Goal: Task Accomplishment & Management: Use online tool/utility

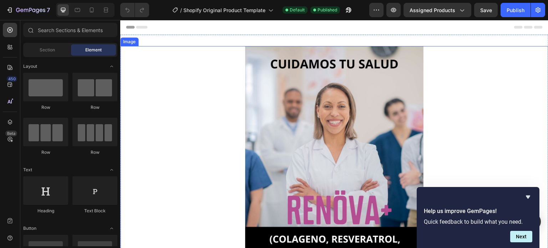
click at [278, 61] on img at bounding box center [334, 204] width 178 height 317
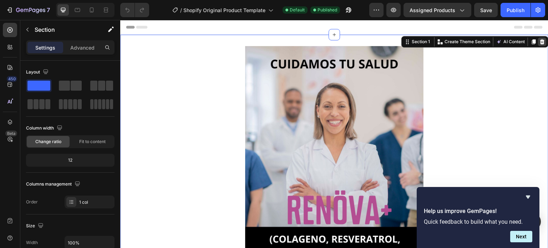
click at [539, 42] on icon at bounding box center [542, 42] width 6 height 6
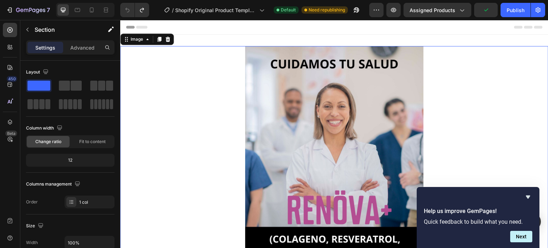
click at [384, 124] on img at bounding box center [334, 204] width 178 height 317
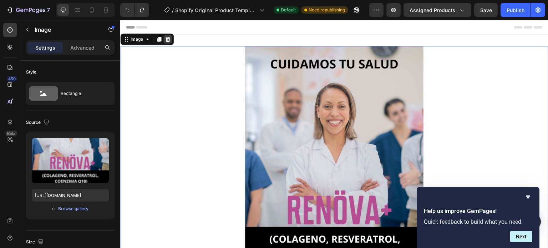
click at [169, 40] on icon at bounding box center [168, 39] width 6 height 6
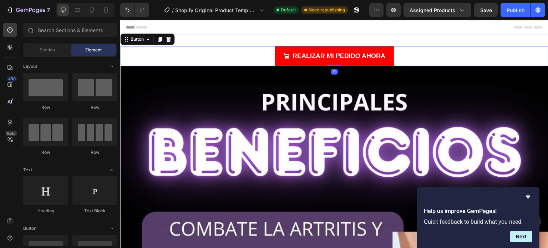
click at [230, 48] on div "REALIZAR MI PEDIDO AHORA Button 0" at bounding box center [334, 56] width 428 height 20
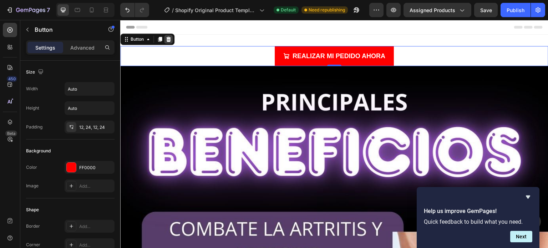
click at [171, 39] on icon at bounding box center [168, 39] width 6 height 6
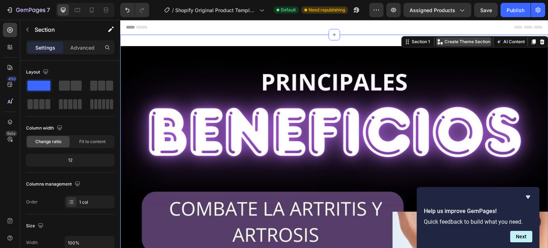
click at [465, 43] on p "Create Theme Section" at bounding box center [467, 42] width 46 height 6
click at [404, 42] on icon at bounding box center [407, 42] width 6 height 6
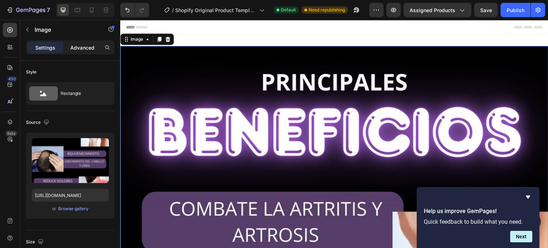
click at [86, 49] on p "Advanced" at bounding box center [82, 47] width 24 height 7
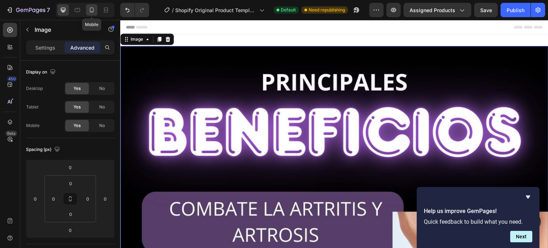
click at [90, 6] on icon at bounding box center [91, 9] width 7 height 7
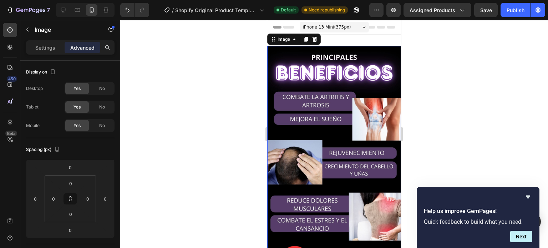
scroll to position [1, 0]
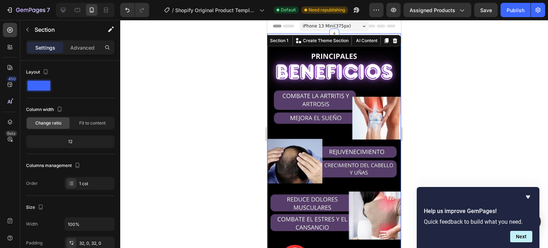
click at [412, 44] on div at bounding box center [334, 134] width 428 height 228
click at [39, 85] on span at bounding box center [38, 86] width 23 height 10
click at [40, 88] on span at bounding box center [38, 86] width 23 height 10
click at [75, 138] on div "12" at bounding box center [70, 142] width 86 height 10
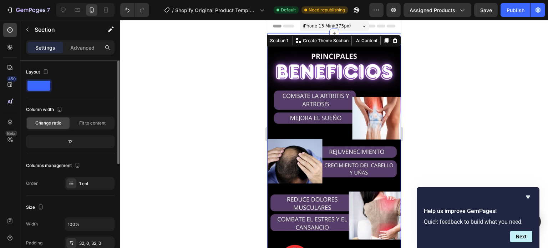
click at [71, 139] on div "12" at bounding box center [70, 142] width 86 height 10
click at [136, 102] on div at bounding box center [334, 134] width 428 height 228
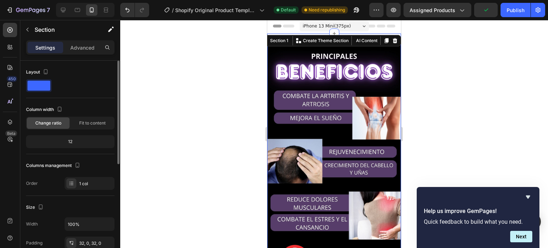
click at [68, 143] on div "12" at bounding box center [70, 142] width 86 height 10
click at [70, 140] on div "12" at bounding box center [70, 142] width 86 height 10
click at [91, 122] on span "Fit to content" at bounding box center [92, 123] width 26 height 6
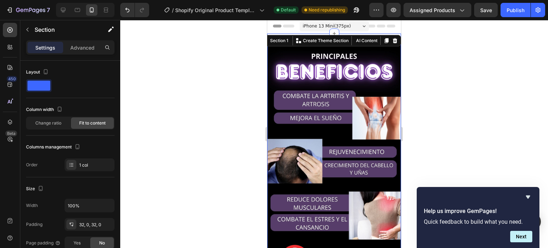
click at [225, 85] on div at bounding box center [334, 134] width 428 height 228
click at [40, 88] on span at bounding box center [38, 86] width 23 height 10
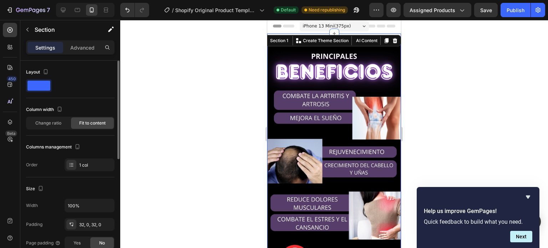
click at [40, 88] on span at bounding box center [38, 86] width 23 height 10
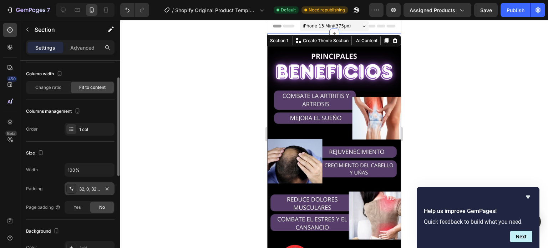
click at [88, 189] on div "32, 0, 32, 0" at bounding box center [89, 189] width 21 height 6
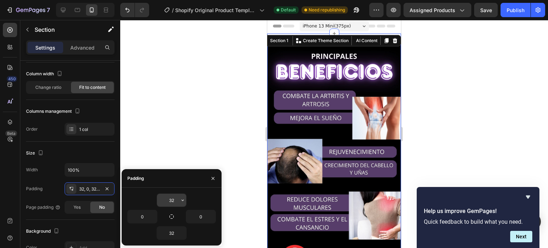
click at [169, 200] on input "32" at bounding box center [171, 200] width 29 height 13
type input "0"
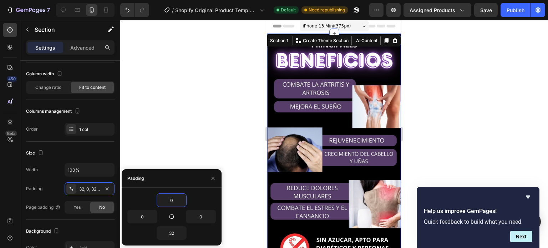
click at [174, 134] on div at bounding box center [334, 134] width 428 height 228
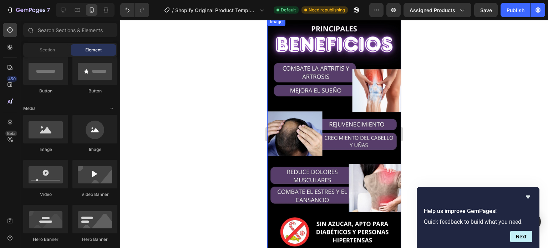
scroll to position [0, 0]
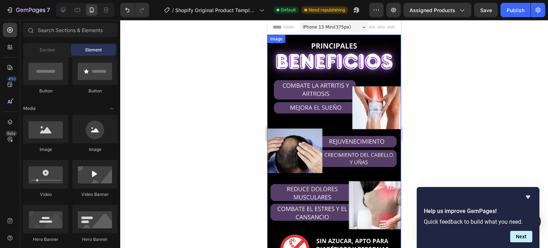
click at [305, 42] on img at bounding box center [334, 154] width 134 height 238
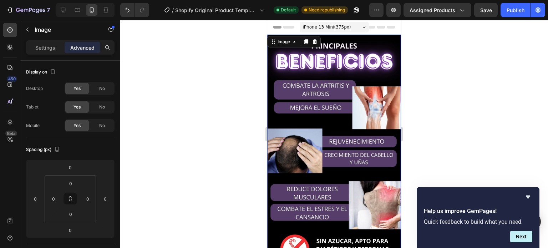
click at [333, 101] on img at bounding box center [334, 154] width 134 height 238
click at [47, 51] on p "Settings" at bounding box center [45, 47] width 20 height 7
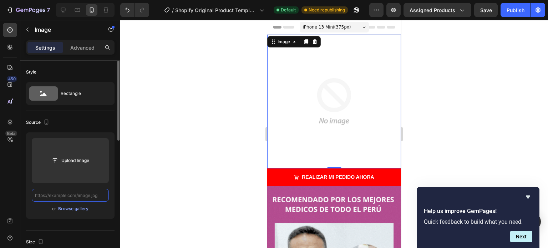
paste input "[URL][DOMAIN_NAME]"
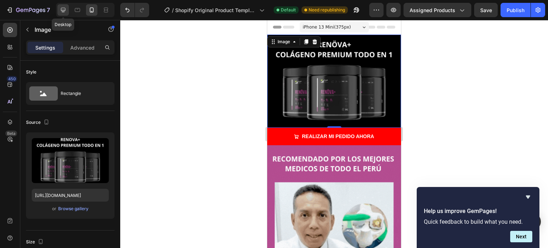
click at [65, 12] on icon at bounding box center [63, 9] width 7 height 7
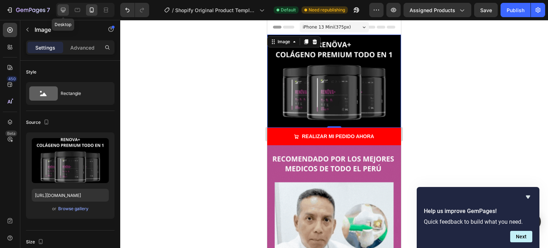
type input "[URL][DOMAIN_NAME]"
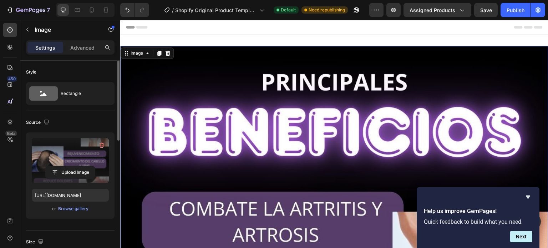
scroll to position [1, 0]
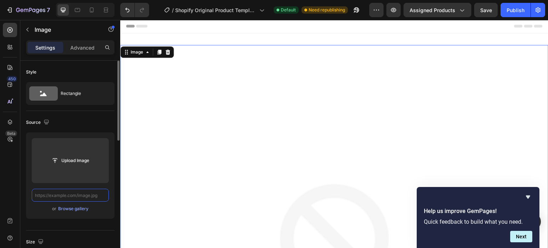
paste input "[URL][DOMAIN_NAME]"
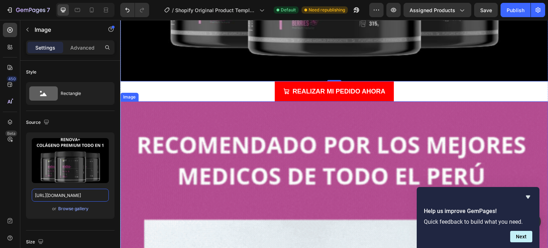
scroll to position [251, 0]
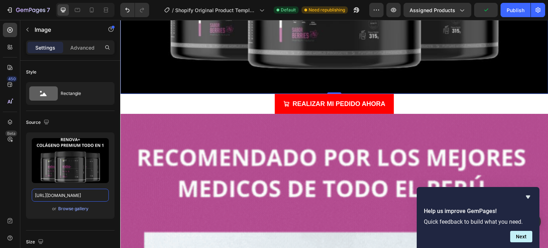
type input "[URL][DOMAIN_NAME]"
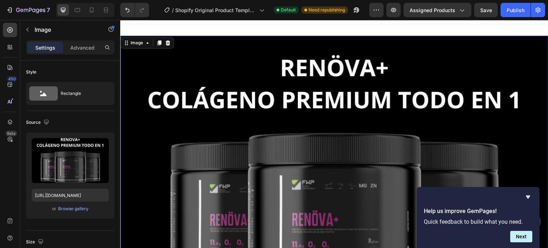
scroll to position [0, 0]
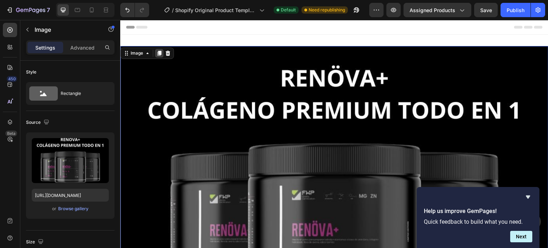
click at [160, 53] on icon at bounding box center [159, 53] width 4 height 5
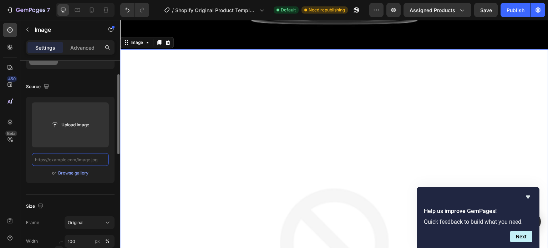
paste input "[URL][DOMAIN_NAME]"
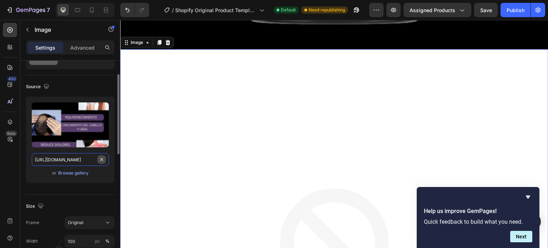
scroll to position [0, 120]
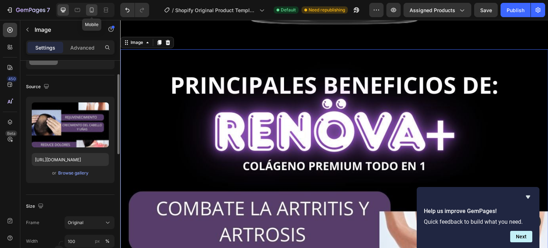
click at [93, 9] on icon at bounding box center [92, 9] width 4 height 5
type input "[URL][DOMAIN_NAME]"
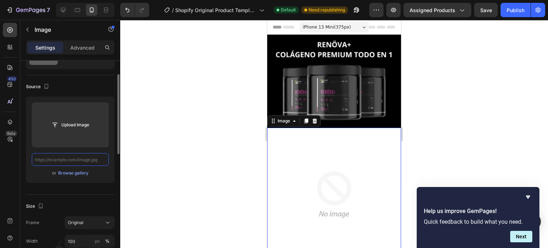
paste input "[URL][DOMAIN_NAME]"
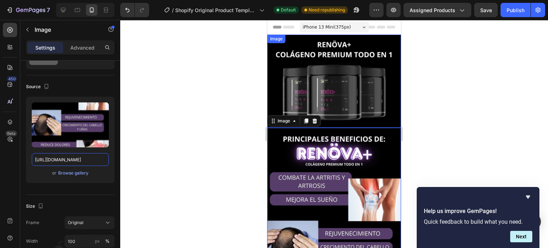
type input "[URL][DOMAIN_NAME]"
click at [423, 102] on div at bounding box center [334, 134] width 428 height 228
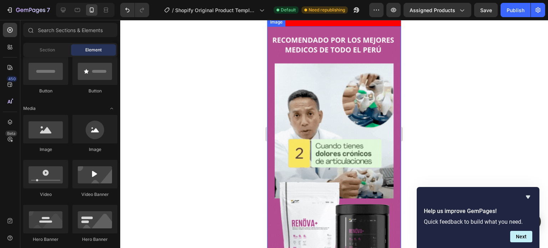
scroll to position [392, 0]
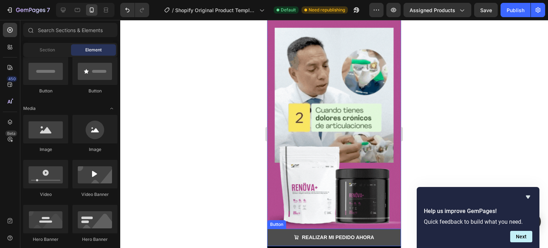
click at [279, 229] on button "REALIZAR MI PEDIDO AHORA" at bounding box center [334, 237] width 134 height 17
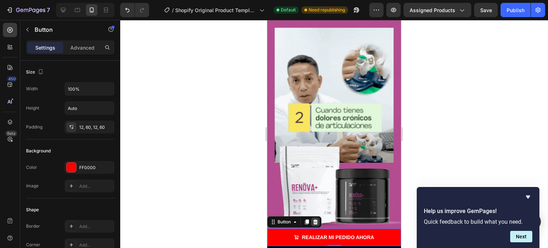
click at [317, 219] on icon at bounding box center [315, 222] width 6 height 6
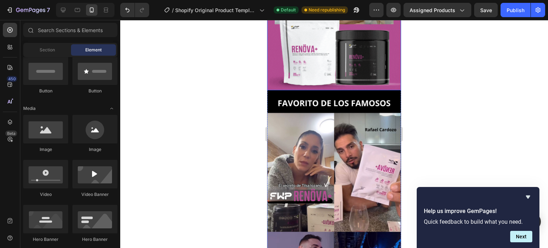
scroll to position [535, 0]
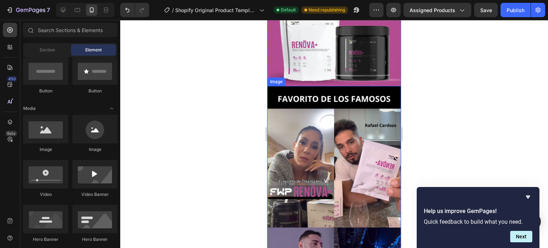
click at [310, 86] on img at bounding box center [334, 205] width 134 height 238
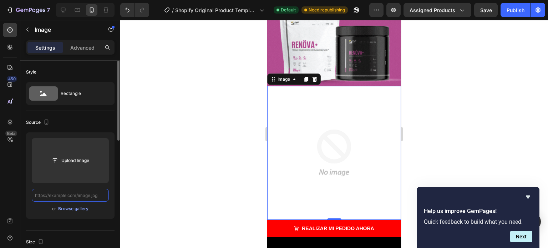
scroll to position [0, 0]
paste input "[URL][DOMAIN_NAME]"
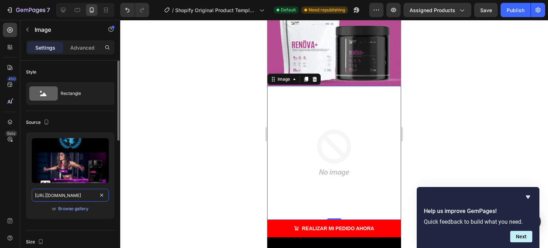
scroll to position [0, 123]
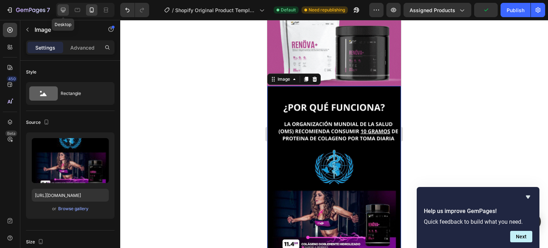
click at [64, 11] on icon at bounding box center [63, 10] width 5 height 5
type input "[URL][DOMAIN_NAME]"
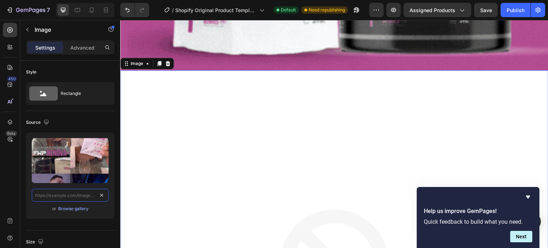
scroll to position [1817, 0]
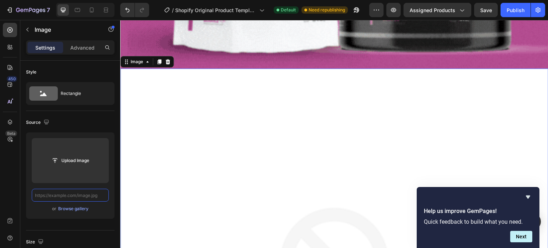
paste input "[URL][DOMAIN_NAME]"
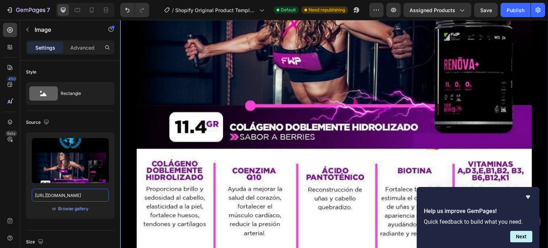
scroll to position [2281, 0]
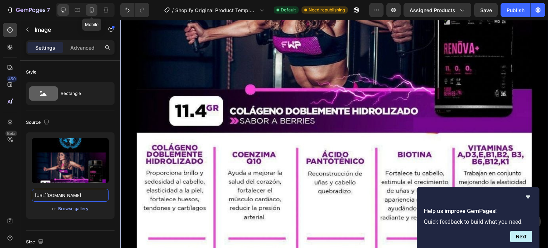
type input "[URL][DOMAIN_NAME]"
click at [94, 10] on icon at bounding box center [91, 9] width 7 height 7
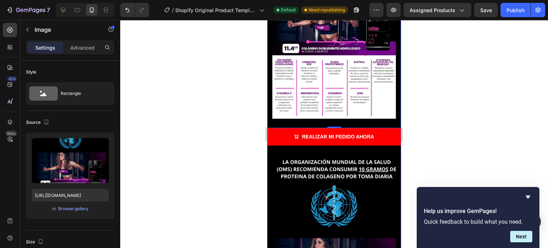
scroll to position [731, 0]
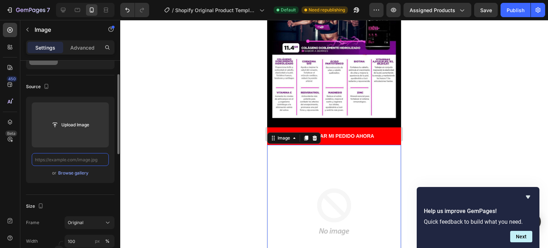
scroll to position [0, 0]
paste input "[URL][DOMAIN_NAME]"
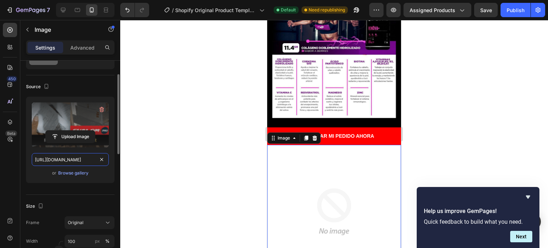
scroll to position [0, 119]
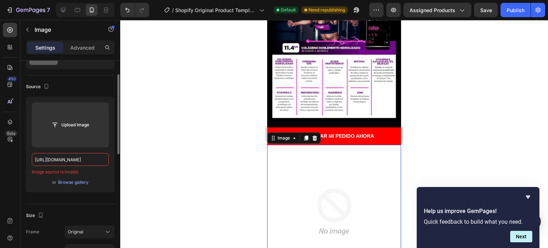
click at [107, 190] on div "Upload Image [URL][DOMAIN_NAME] Image source is invalid. or Browse gallery" at bounding box center [70, 145] width 88 height 96
click at [104, 181] on div "or Browse gallery" at bounding box center [70, 182] width 77 height 9
click at [65, 12] on icon at bounding box center [63, 9] width 7 height 7
type input "[URL][DOMAIN_NAME]"
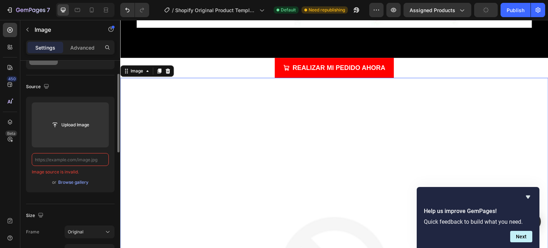
paste input "[URL][DOMAIN_NAME]"
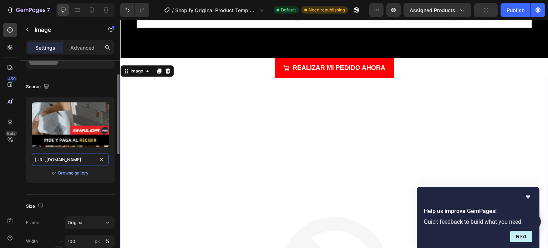
scroll to position [0, 119]
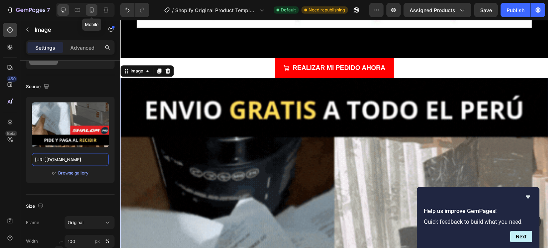
type input "[URL][DOMAIN_NAME]"
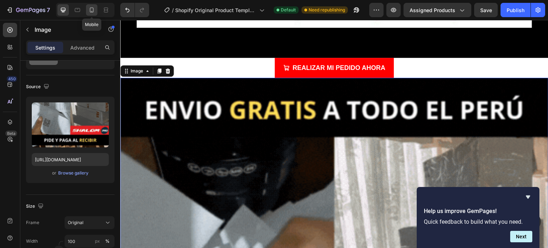
click at [90, 10] on icon at bounding box center [91, 9] width 7 height 7
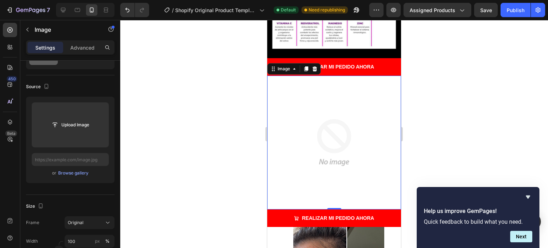
scroll to position [799, 0]
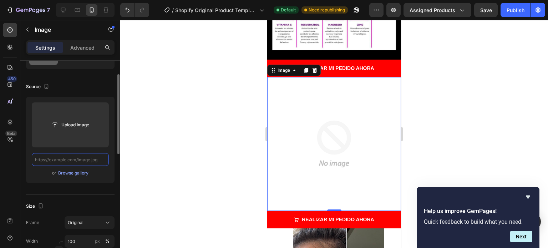
click at [89, 161] on input "text" at bounding box center [70, 159] width 77 height 13
paste input "[URL][DOMAIN_NAME]"
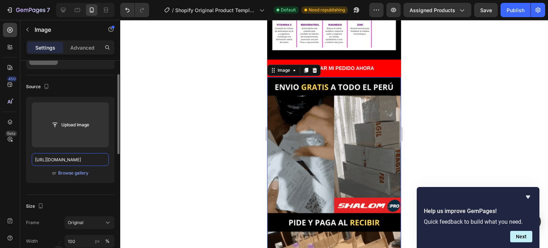
scroll to position [0, 119]
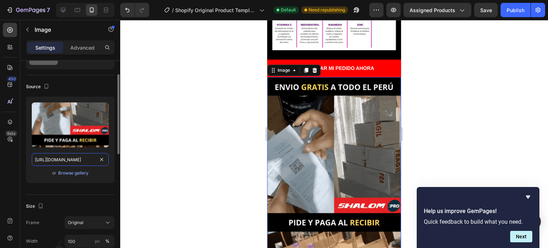
type input "[URL][DOMAIN_NAME]"
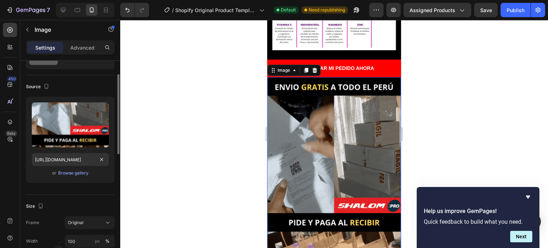
scroll to position [0, 0]
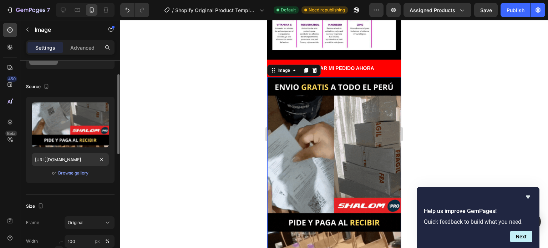
click at [95, 85] on div "Source" at bounding box center [70, 86] width 88 height 11
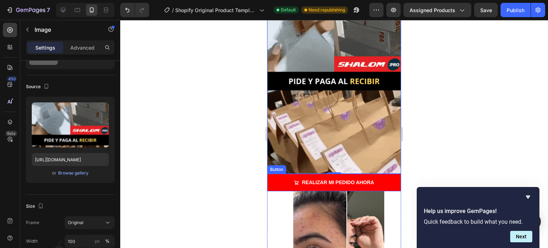
scroll to position [941, 0]
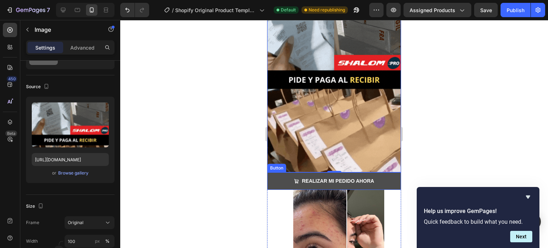
click at [276, 172] on button "REALIZAR MI PEDIDO AHORA" at bounding box center [334, 180] width 134 height 17
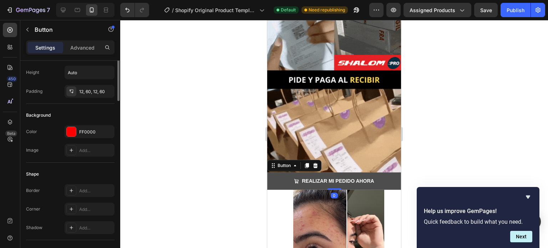
scroll to position [0, 0]
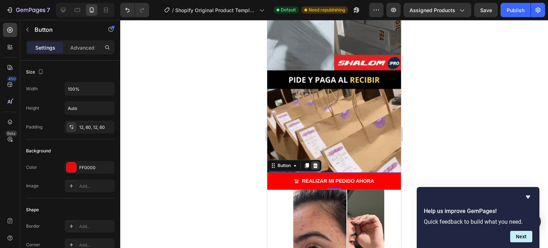
click at [316, 163] on icon at bounding box center [315, 165] width 5 height 5
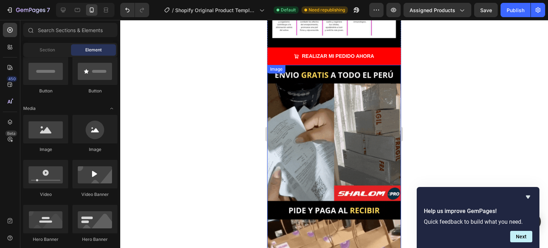
scroll to position [799, 0]
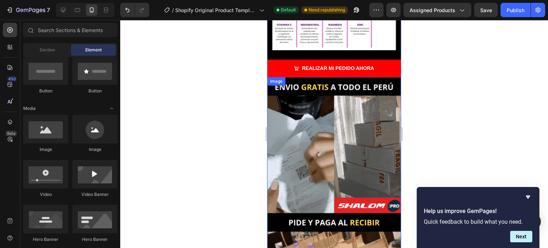
click at [332, 122] on img at bounding box center [334, 196] width 134 height 238
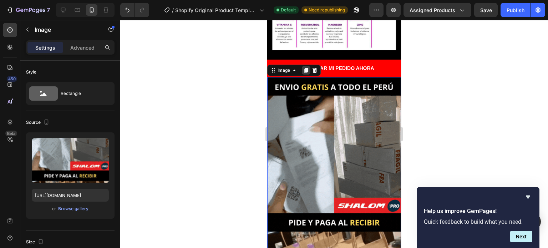
click at [305, 67] on icon at bounding box center [306, 70] width 6 height 6
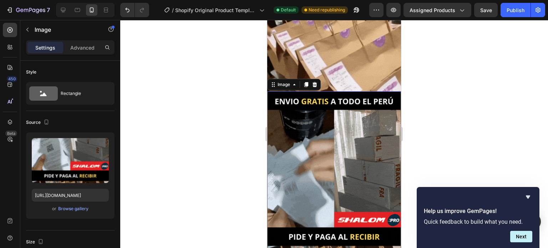
scroll to position [1027, 0]
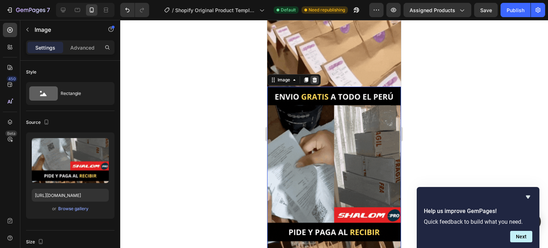
click at [316, 77] on icon at bounding box center [314, 79] width 5 height 5
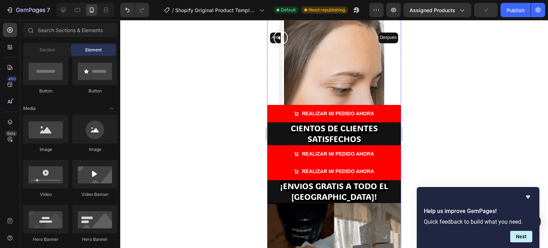
scroll to position [1277, 0]
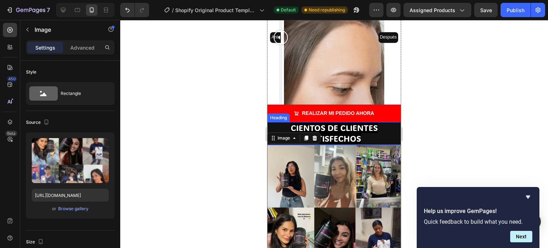
click at [277, 122] on h2 "CIENTOS DE CLIENTES SATISFECHOS" at bounding box center [334, 133] width 134 height 23
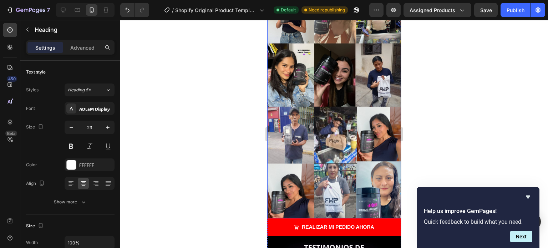
scroll to position [1490, 0]
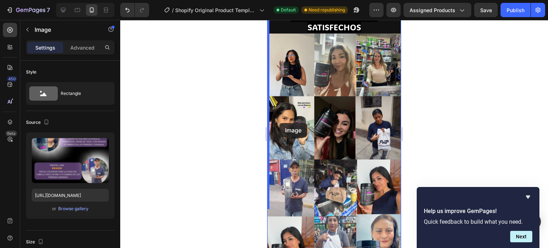
scroll to position [1455, 0]
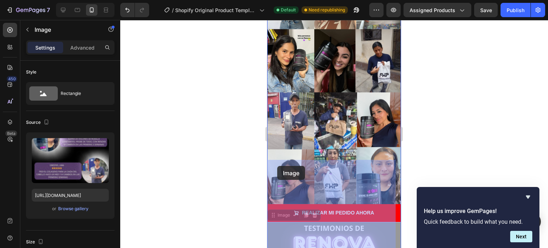
drag, startPoint x: 274, startPoint y: 120, endPoint x: 278, endPoint y: 166, distance: 45.8
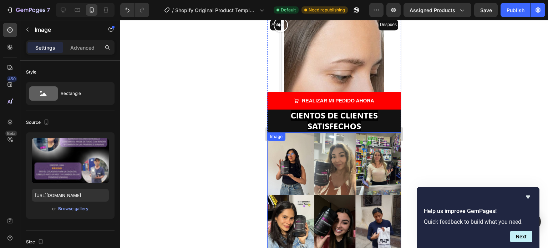
scroll to position [1277, 0]
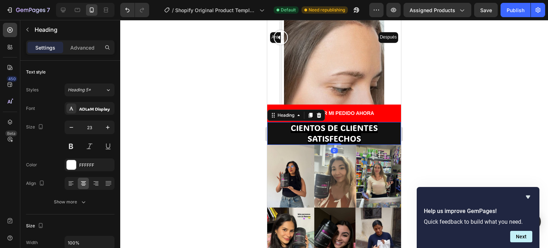
click at [277, 122] on h2 "CIENTOS DE CLIENTES SATISFECHOS" at bounding box center [334, 133] width 134 height 23
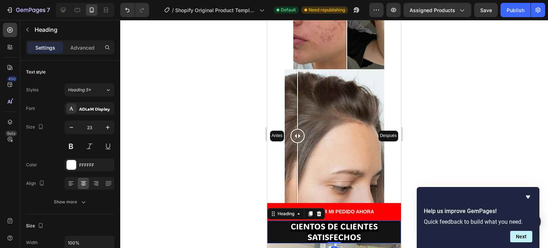
scroll to position [1170, 0]
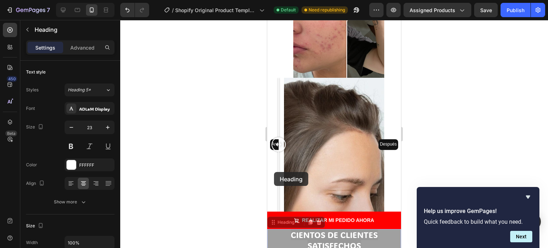
drag, startPoint x: 274, startPoint y: 172, endPoint x: 278, endPoint y: 153, distance: 19.1
click at [278, 153] on div "Image Image REALIZAR MI PEDIDO AHORA Button Image Image REALIZAR MI PEDIDO AHOR…" at bounding box center [334, 120] width 134 height 2511
drag, startPoint x: 274, startPoint y: 170, endPoint x: 281, endPoint y: 143, distance: 28.7
click at [281, 143] on div "Image Image REALIZAR MI PEDIDO AHORA Button Image Image REALIZAR MI PEDIDO AHOR…" at bounding box center [334, 120] width 134 height 2511
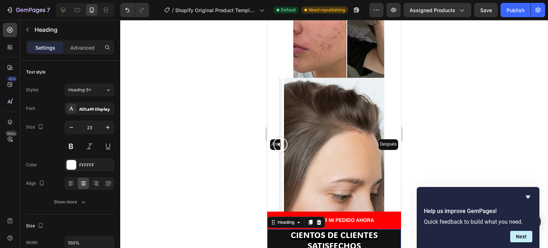
click at [278, 229] on h2 "CIENTOS DE CLIENTES SATISFECHOS" at bounding box center [334, 240] width 134 height 23
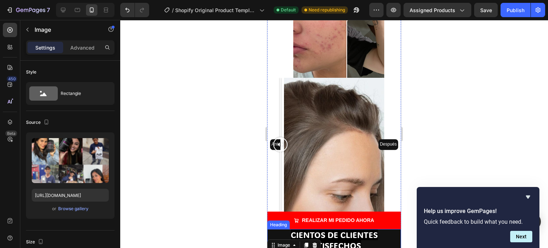
click at [277, 230] on p "⁠⁠⁠⁠⁠⁠⁠ CIENTOS DE CLIENTES SATISFECHOS" at bounding box center [334, 240] width 132 height 21
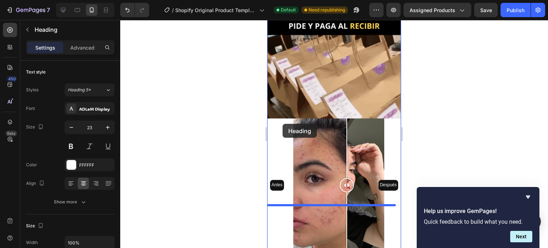
scroll to position [991, 0]
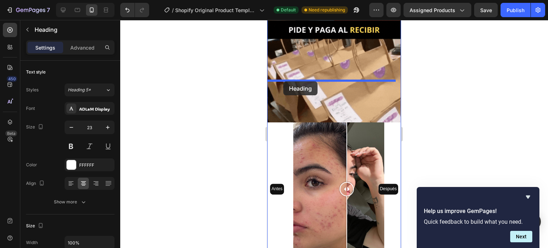
drag, startPoint x: 273, startPoint y: 171, endPoint x: 283, endPoint y: 81, distance: 90.0
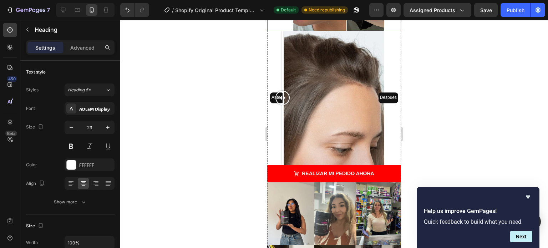
scroll to position [1241, 0]
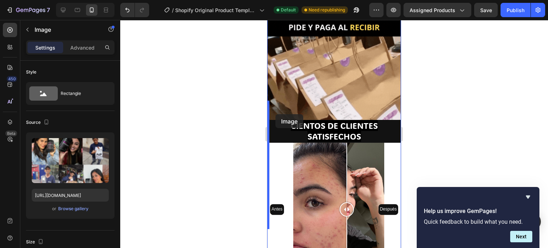
scroll to position [991, 0]
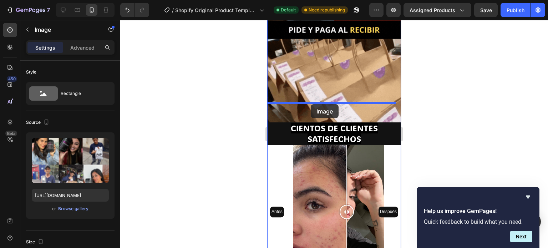
drag, startPoint x: 272, startPoint y: 124, endPoint x: 311, endPoint y: 104, distance: 43.9
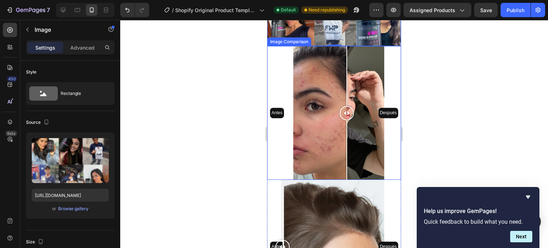
scroll to position [1383, 0]
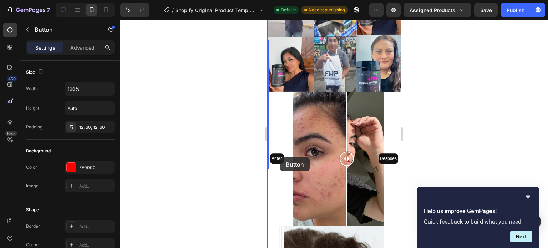
scroll to position [1241, 0]
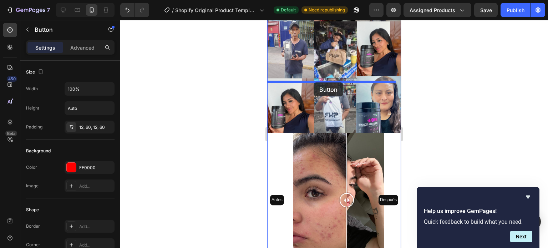
drag, startPoint x: 273, startPoint y: 189, endPoint x: 313, endPoint y: 82, distance: 114.3
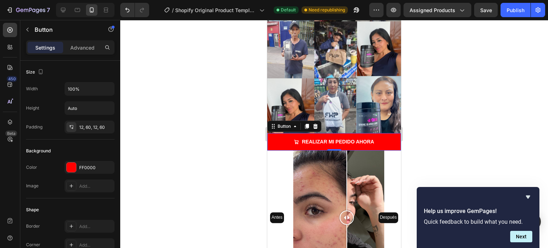
click at [473, 119] on div at bounding box center [334, 134] width 428 height 228
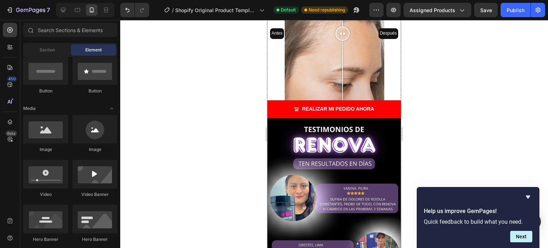
scroll to position [1562, 0]
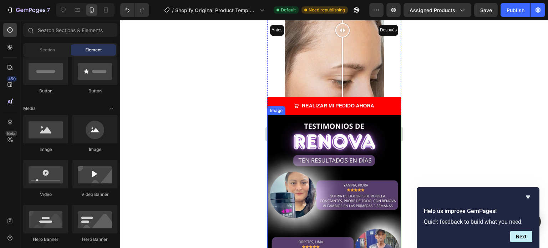
click at [282, 115] on img at bounding box center [334, 234] width 134 height 238
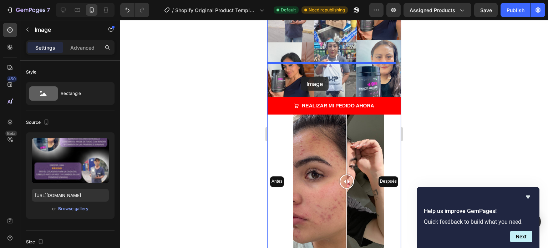
scroll to position [1277, 0]
drag, startPoint x: 274, startPoint y: 49, endPoint x: 325, endPoint y: 62, distance: 52.8
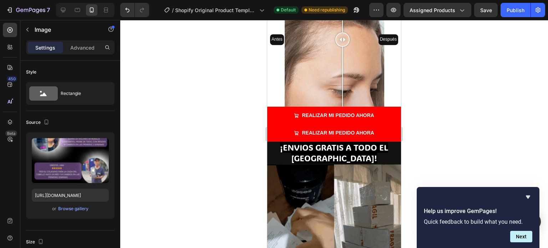
scroll to position [1776, 0]
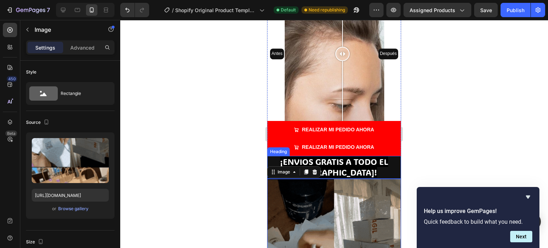
click at [363, 156] on h2 "¡ENVIOS GRATIS A TODO EL [GEOGRAPHIC_DATA]!" at bounding box center [334, 167] width 134 height 23
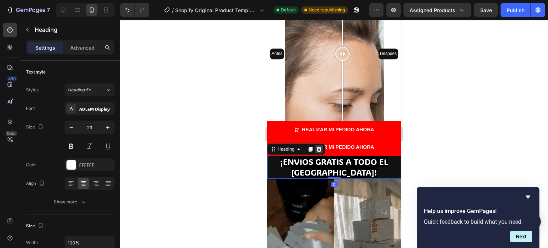
click at [317, 145] on div at bounding box center [318, 149] width 9 height 9
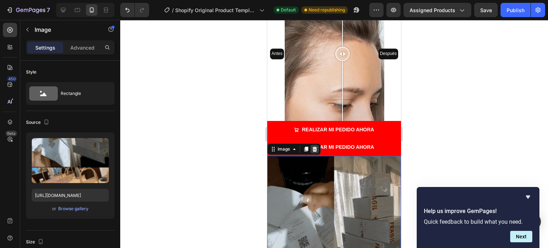
click at [315, 147] on icon at bounding box center [314, 149] width 5 height 5
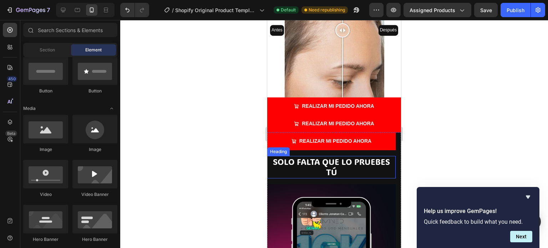
scroll to position [1811, 0]
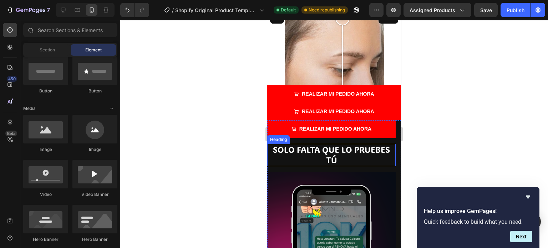
click at [309, 144] on h2 "SOLO FALTA QUE LO PRUEBES TÚ" at bounding box center [331, 155] width 128 height 23
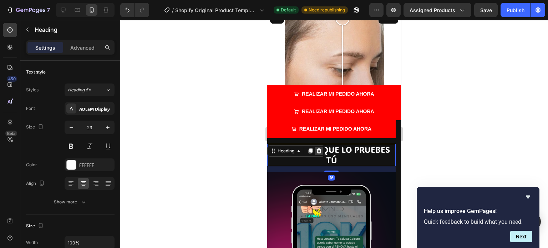
click at [318, 148] on icon at bounding box center [319, 150] width 5 height 5
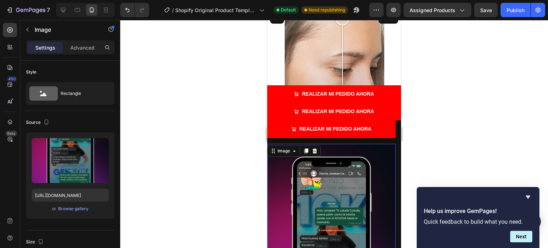
click at [317, 148] on icon at bounding box center [315, 151] width 6 height 6
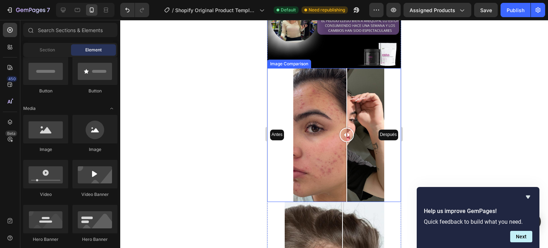
scroll to position [1562, 0]
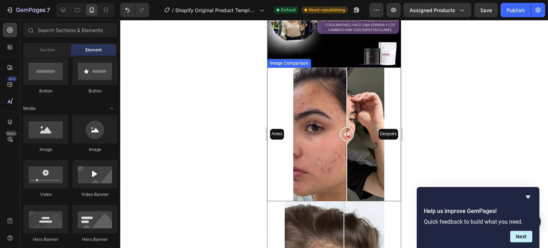
click at [343, 201] on div at bounding box center [343, 231] width 1 height 60
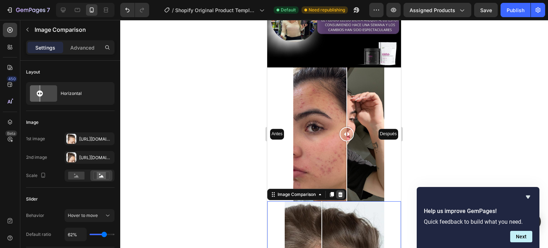
click at [338, 191] on icon at bounding box center [340, 194] width 6 height 6
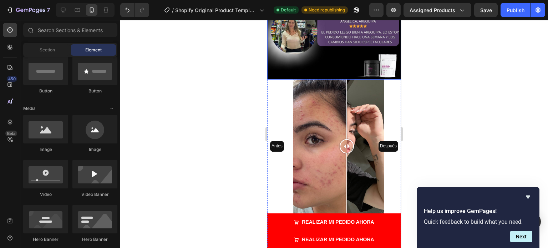
scroll to position [1597, 0]
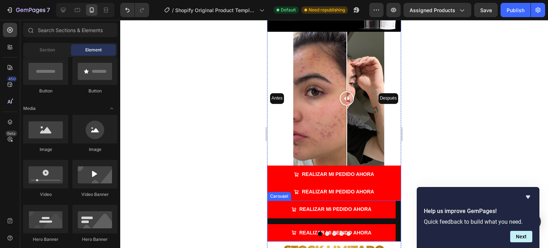
click at [290, 211] on button "Carousel Back Arrow" at bounding box center [283, 221] width 20 height 20
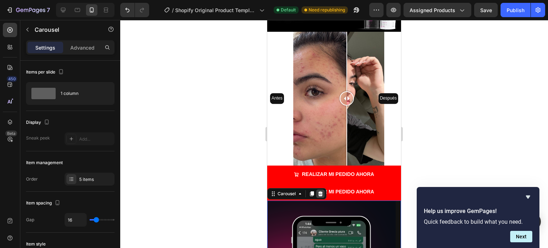
click at [321, 191] on icon at bounding box center [320, 194] width 6 height 6
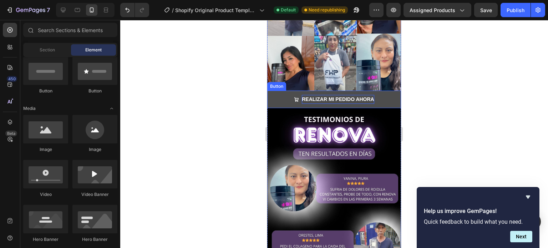
scroll to position [1241, 0]
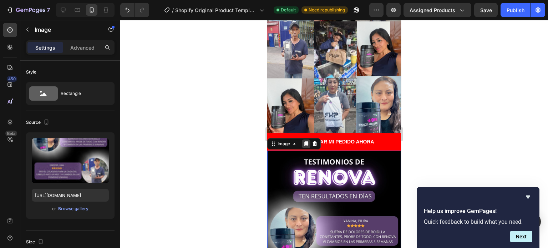
click at [305, 141] on icon at bounding box center [306, 144] width 6 height 6
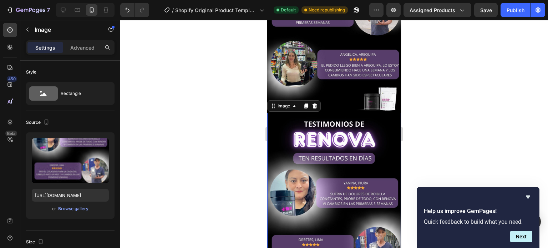
scroll to position [1523, 0]
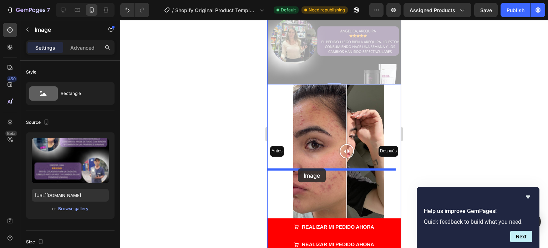
drag, startPoint x: 274, startPoint y: 42, endPoint x: 297, endPoint y: 168, distance: 128.0
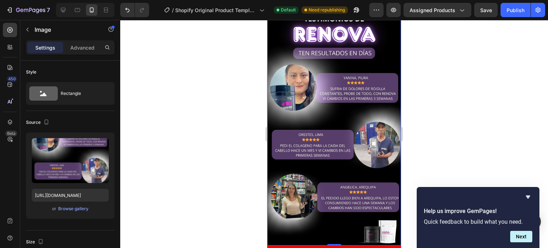
scroll to position [1545, 0]
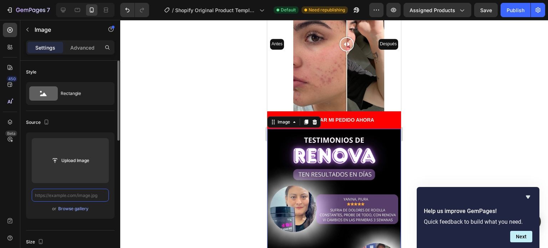
scroll to position [0, 0]
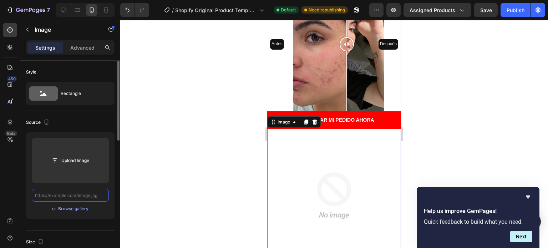
paste input "[URL][DOMAIN_NAME]"
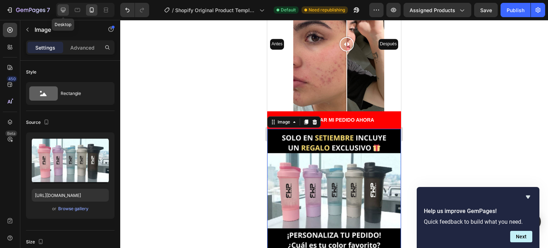
click at [61, 10] on icon at bounding box center [63, 10] width 5 height 5
type input "[URL][DOMAIN_NAME]"
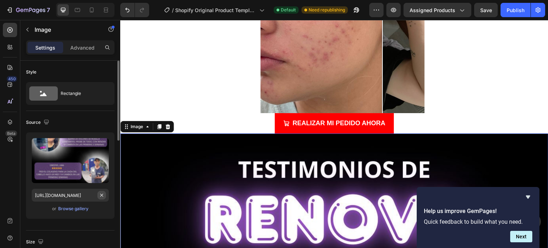
scroll to position [5133, 0]
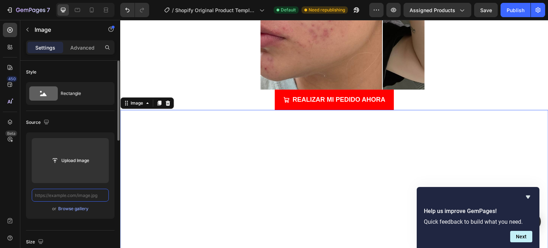
paste input "[URL][DOMAIN_NAME]"
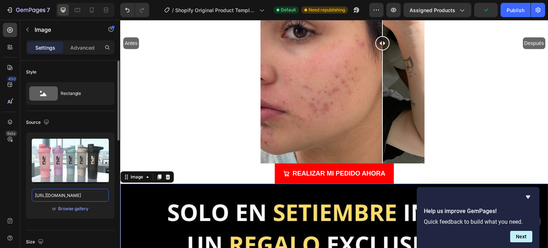
scroll to position [5061, 0]
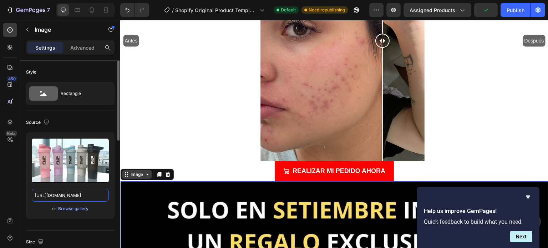
type input "[URL][DOMAIN_NAME]"
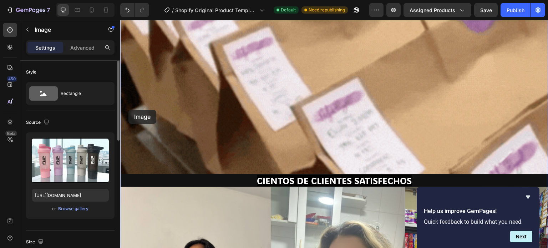
scroll to position [3172, 0]
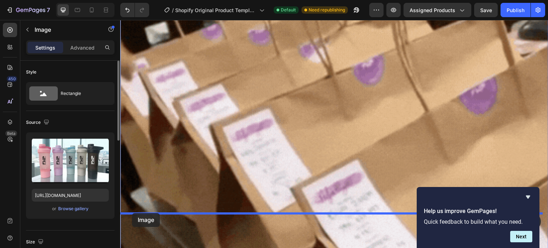
drag, startPoint x: 126, startPoint y: 110, endPoint x: 133, endPoint y: 213, distance: 103.3
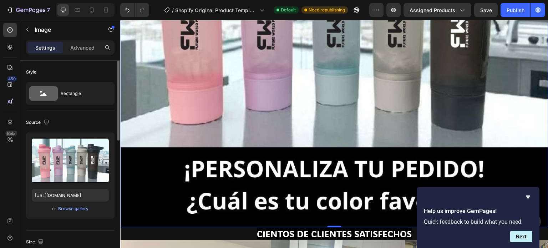
scroll to position [3600, 0]
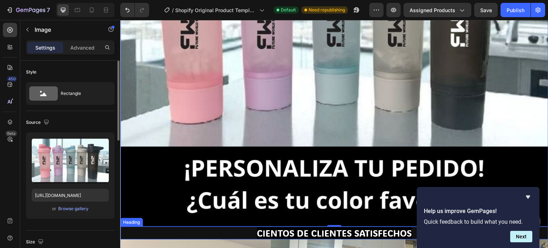
click at [188, 227] on p "⁠⁠⁠⁠⁠⁠⁠ CIENTOS DE CLIENTES SATISFECHOS" at bounding box center [334, 233] width 426 height 12
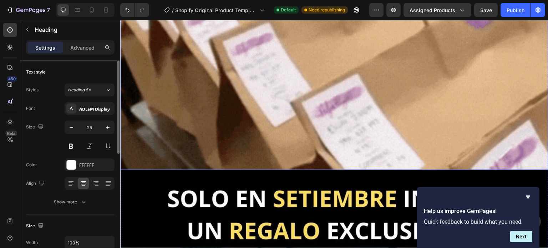
scroll to position [3243, 0]
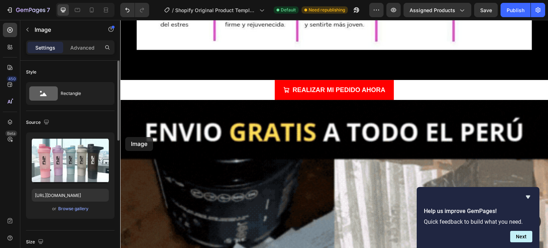
scroll to position [2565, 0]
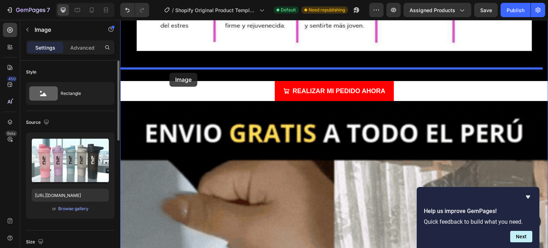
drag, startPoint x: 125, startPoint y: 137, endPoint x: 169, endPoint y: 73, distance: 77.9
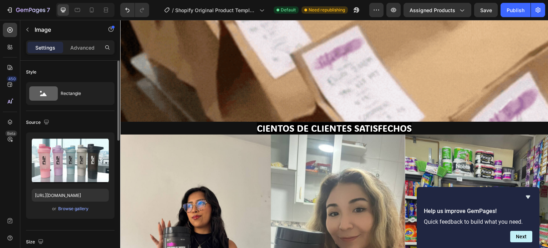
scroll to position [3707, 0]
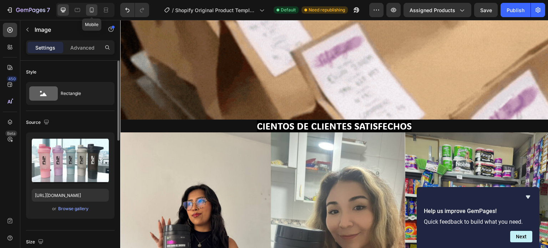
click at [91, 9] on icon at bounding box center [91, 9] width 7 height 7
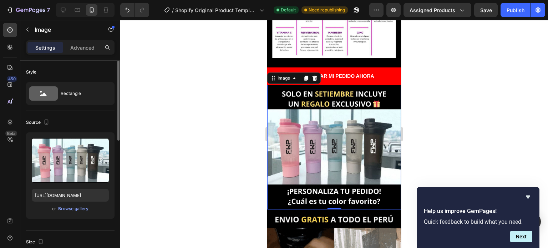
scroll to position [834, 0]
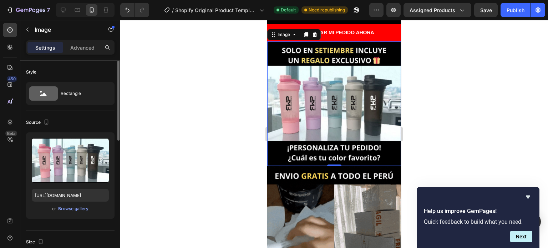
click at [442, 115] on div at bounding box center [334, 134] width 428 height 228
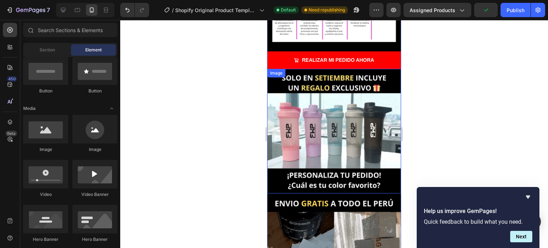
scroll to position [727, 0]
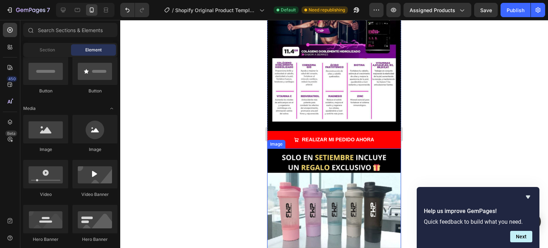
click at [311, 148] on img at bounding box center [334, 210] width 134 height 124
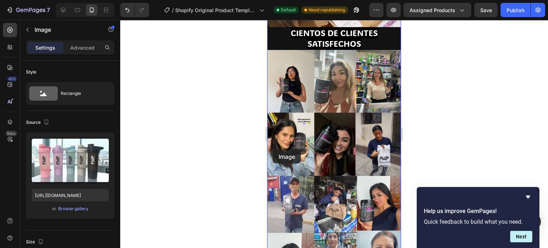
scroll to position [1227, 0]
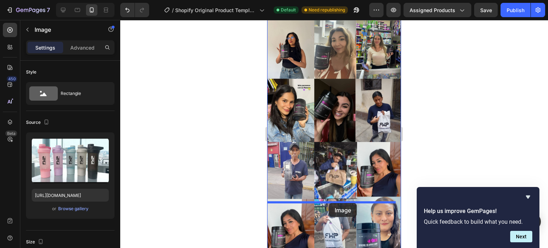
drag, startPoint x: 271, startPoint y: 109, endPoint x: 329, endPoint y: 203, distance: 110.0
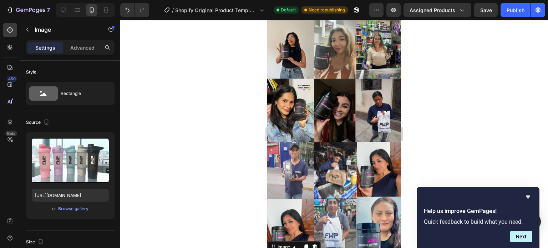
click at [428, 142] on div at bounding box center [334, 134] width 428 height 228
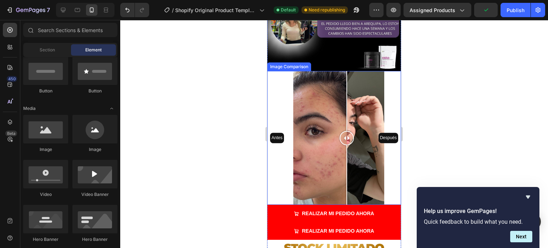
scroll to position [1691, 0]
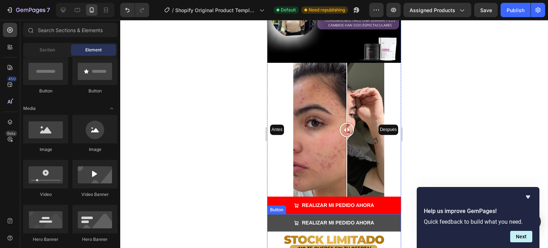
click at [271, 214] on button "REALIZAR MI PEDIDO AHORA" at bounding box center [334, 222] width 134 height 17
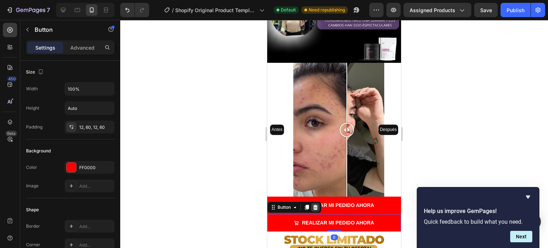
click at [317, 205] on icon at bounding box center [315, 207] width 5 height 5
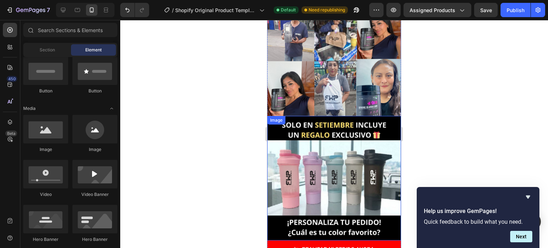
scroll to position [1192, 0]
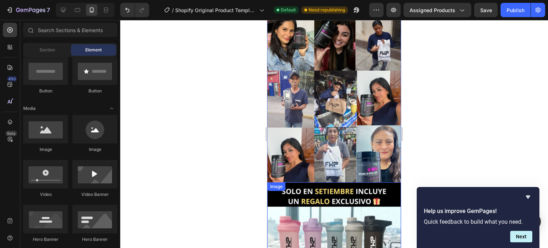
click at [298, 182] on img at bounding box center [334, 244] width 134 height 124
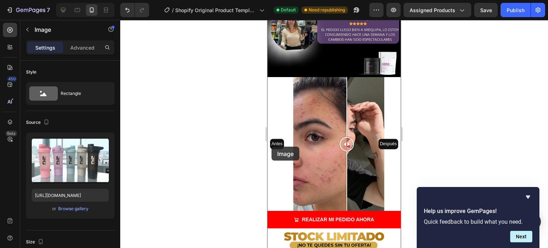
scroll to position [1726, 0]
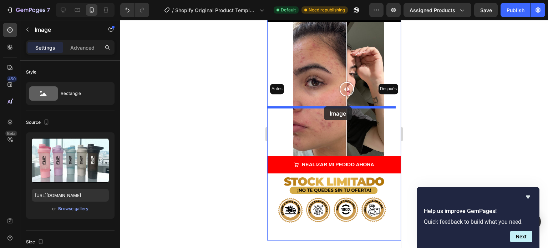
drag, startPoint x: 273, startPoint y: 123, endPoint x: 324, endPoint y: 106, distance: 53.7
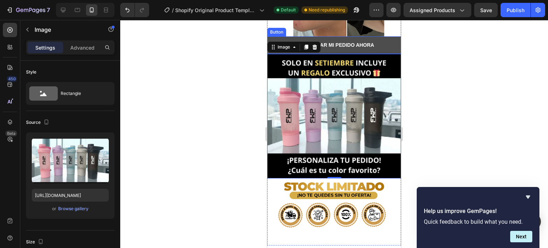
scroll to position [1607, 0]
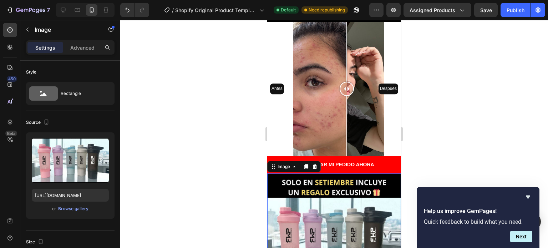
click at [447, 112] on div at bounding box center [334, 134] width 428 height 228
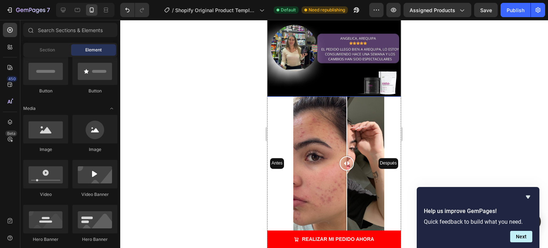
scroll to position [1536, 0]
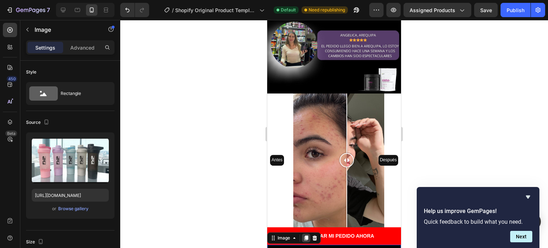
click at [306, 235] on icon at bounding box center [306, 238] width 6 height 6
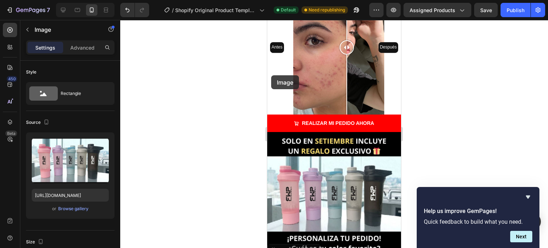
scroll to position [1610, 0]
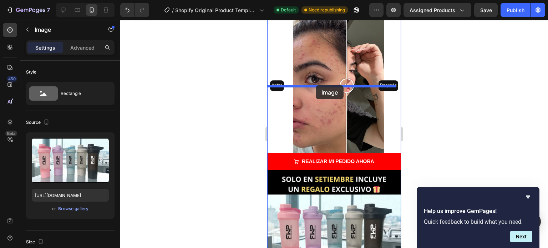
drag, startPoint x: 271, startPoint y: 75, endPoint x: 316, endPoint y: 85, distance: 45.5
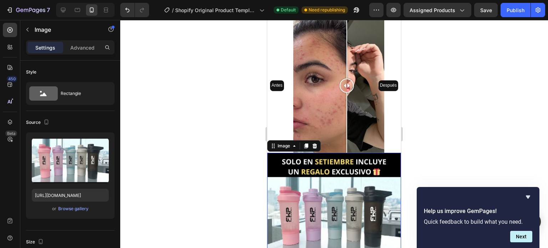
click at [323, 155] on img at bounding box center [334, 215] width 134 height 124
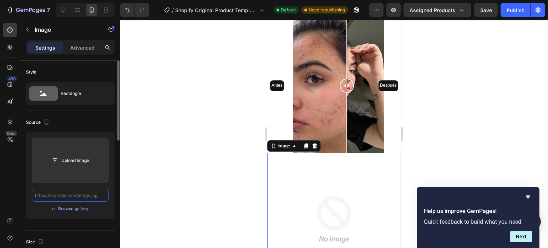
scroll to position [0, 0]
paste input "[URL][DOMAIN_NAME]"
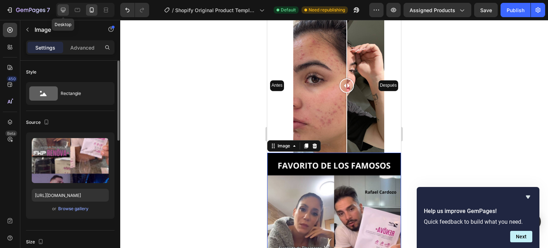
click at [63, 8] on icon at bounding box center [63, 9] width 7 height 7
type input "[URL][DOMAIN_NAME]"
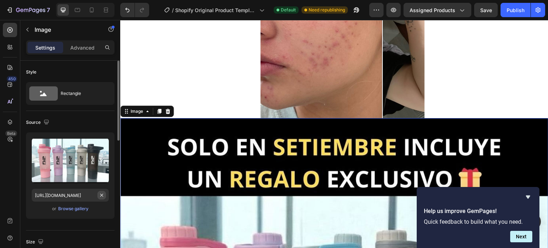
scroll to position [5113, 0]
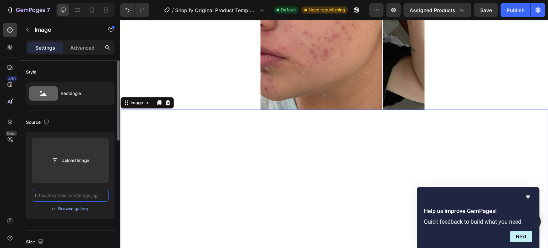
paste input "[URL][DOMAIN_NAME]"
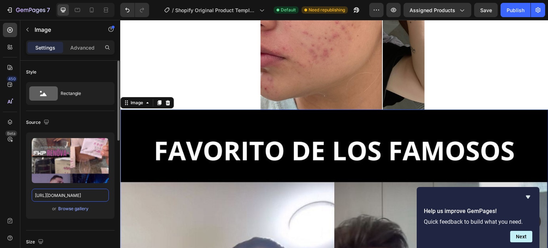
type input "[URL][DOMAIN_NAME]"
click at [108, 119] on div "Source" at bounding box center [70, 122] width 88 height 11
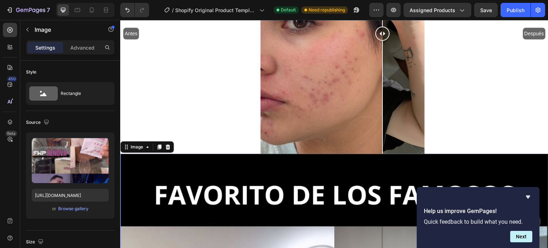
scroll to position [5006, 0]
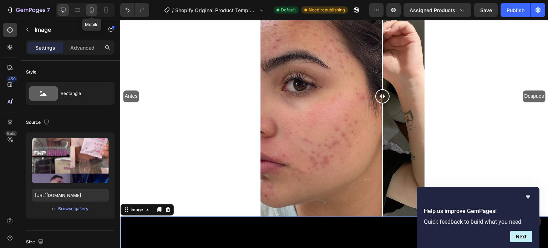
click at [93, 7] on icon at bounding box center [91, 9] width 7 height 7
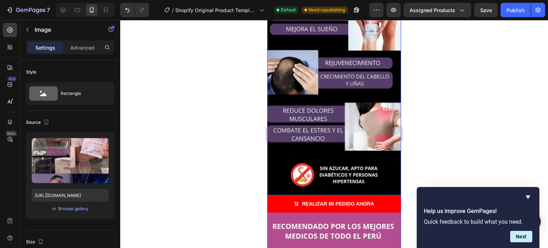
scroll to position [178, 0]
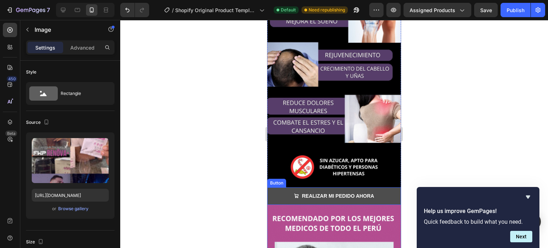
click at [275, 187] on button "REALIZAR MI PEDIDO AHORA" at bounding box center [334, 195] width 134 height 17
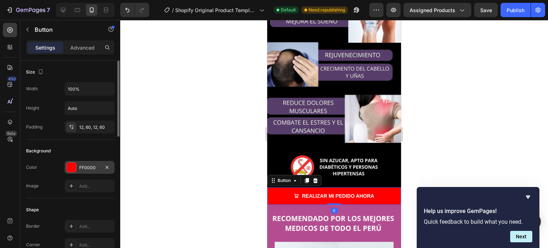
click at [99, 164] on div "FF0000" at bounding box center [89, 167] width 21 height 6
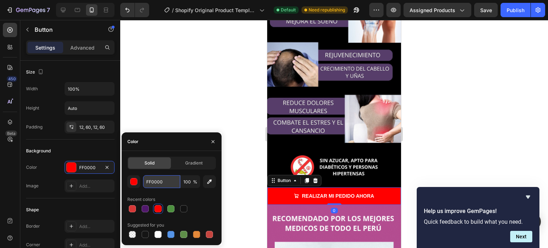
click at [165, 181] on input "FF0000" at bounding box center [161, 181] width 37 height 13
paste input "#28A745"
type input "#28A745"
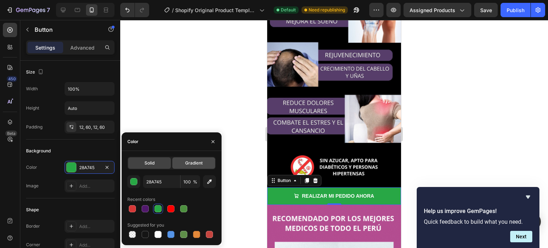
click at [199, 163] on span "Gradient" at bounding box center [193, 163] width 17 height 6
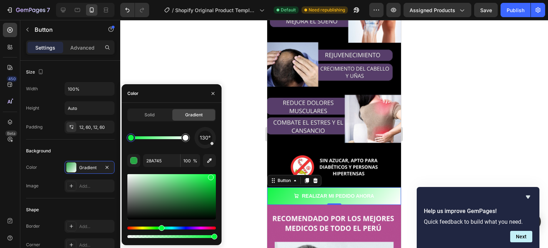
drag, startPoint x: 195, startPoint y: 191, endPoint x: 210, endPoint y: 176, distance: 21.9
click at [210, 176] on div at bounding box center [211, 177] width 6 height 6
click at [158, 116] on div "Solid" at bounding box center [149, 114] width 43 height 11
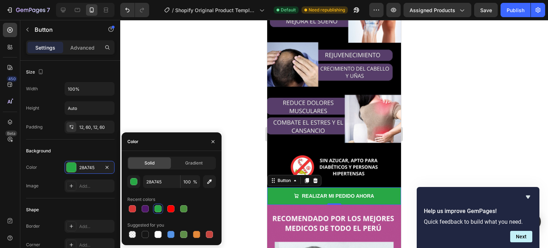
click at [156, 209] on div at bounding box center [157, 208] width 7 height 7
click at [157, 209] on div at bounding box center [157, 208] width 7 height 7
click at [134, 182] on div "button" at bounding box center [134, 181] width 7 height 7
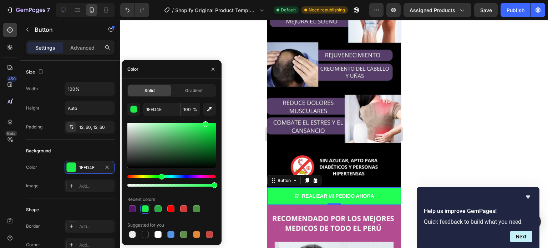
type input "21FF54"
drag, startPoint x: 195, startPoint y: 139, endPoint x: 205, endPoint y: 122, distance: 20.1
click at [205, 122] on div at bounding box center [206, 124] width 6 height 6
type input "1EED4E"
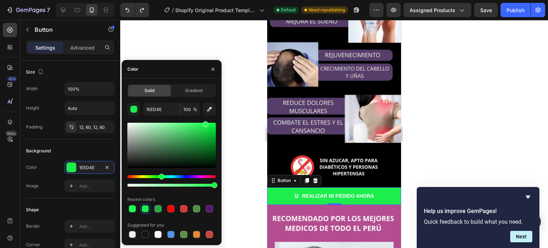
click at [246, 111] on div at bounding box center [334, 134] width 428 height 228
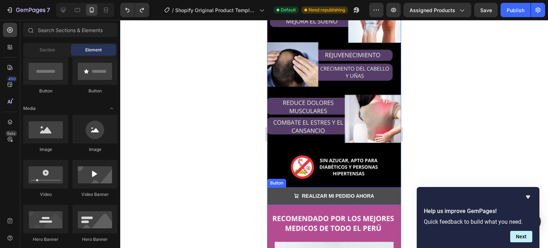
click at [275, 187] on button "REALIZAR MI PEDIDO AHORA" at bounding box center [334, 195] width 134 height 17
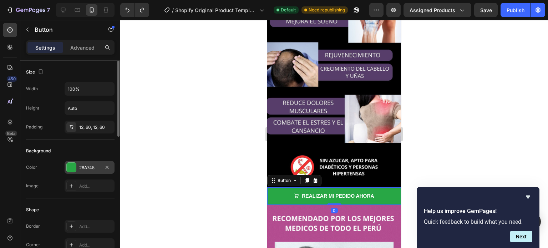
click at [85, 167] on div "28A745" at bounding box center [89, 167] width 21 height 6
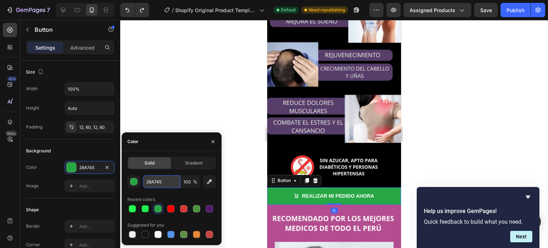
click at [163, 179] on input "28A745" at bounding box center [161, 181] width 37 height 13
paste input "#2ECC71"
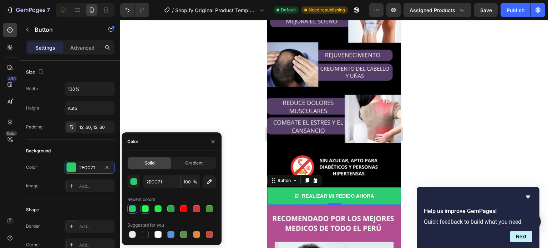
click at [134, 210] on div at bounding box center [171, 209] width 88 height 10
click at [144, 211] on div at bounding box center [145, 208] width 7 height 7
type input "21FF54"
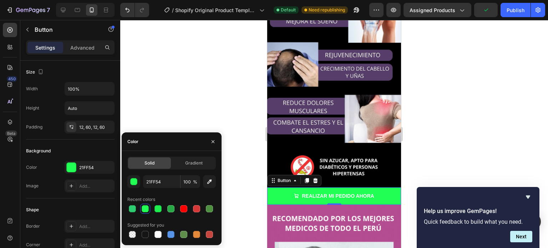
click at [163, 80] on div at bounding box center [334, 134] width 428 height 228
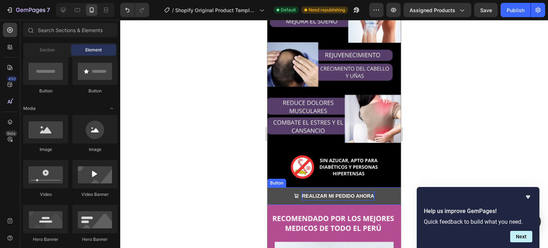
click at [309, 193] on strong "REALIZAR MI PEDIDO AHORA" at bounding box center [338, 196] width 72 height 6
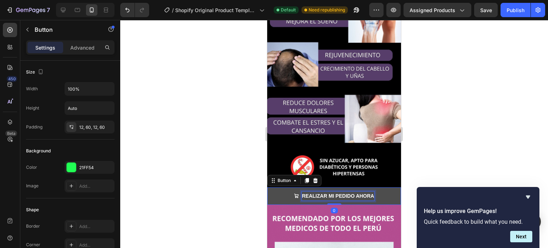
click at [319, 193] on strong "REALIZAR MI PEDIDO AHORA" at bounding box center [338, 196] width 72 height 6
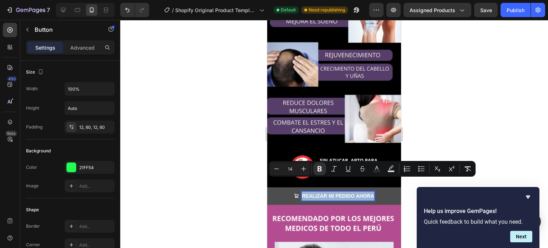
click at [319, 193] on strong "REALIZAR MI PEDIDO AHORA" at bounding box center [338, 196] width 72 height 6
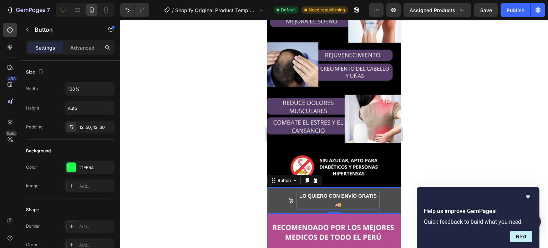
click at [290, 198] on icon "<p><strong>LO QUIERO CON ENVÍO GRATIS 🚚</strong></p>" at bounding box center [290, 200] width 5 height 5
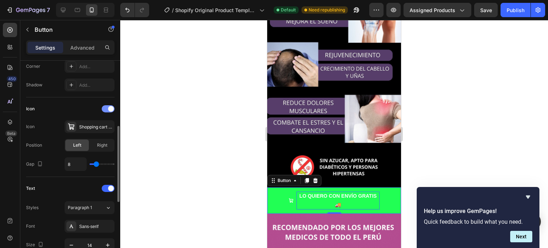
click at [111, 106] on span at bounding box center [111, 109] width 6 height 6
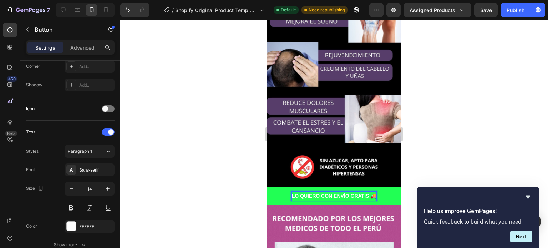
click at [303, 193] on strong "LO QUIERO CON ENVÍO GRATIS 🚚" at bounding box center [334, 196] width 85 height 6
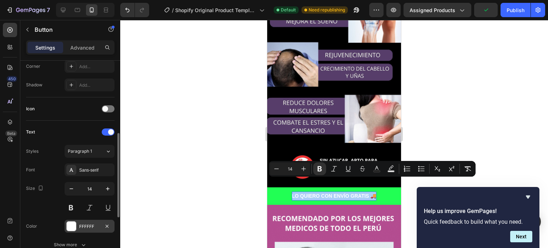
click at [72, 227] on div at bounding box center [71, 225] width 9 height 9
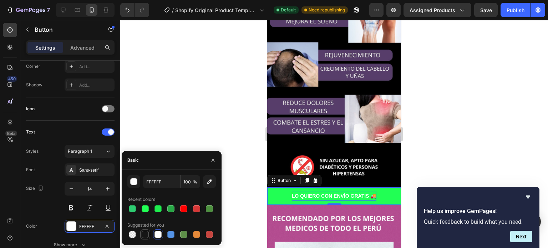
click at [142, 234] on div at bounding box center [145, 234] width 7 height 7
type input "151515"
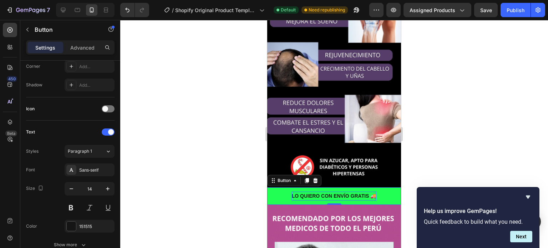
click at [199, 127] on div at bounding box center [334, 134] width 428 height 228
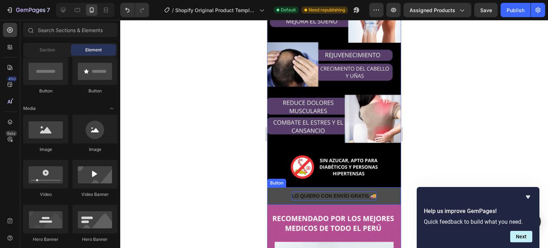
click at [281, 188] on button "LO QUIERO CON ENVÍO GRATIS 🚚" at bounding box center [334, 195] width 134 height 17
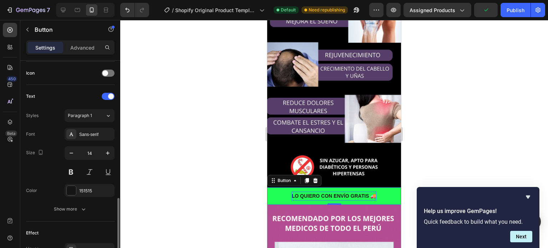
scroll to position [250, 0]
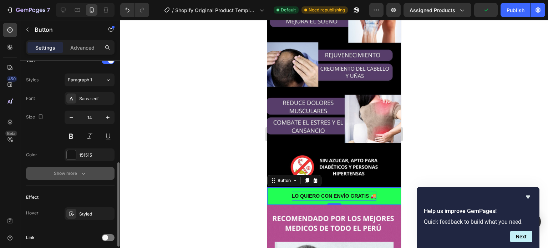
click at [86, 171] on icon "button" at bounding box center [83, 173] width 7 height 7
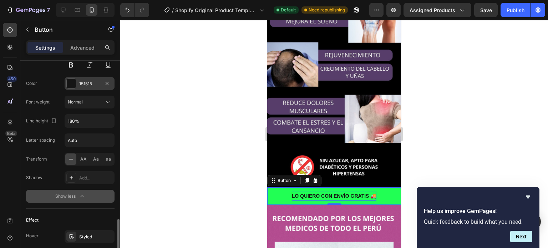
scroll to position [357, 0]
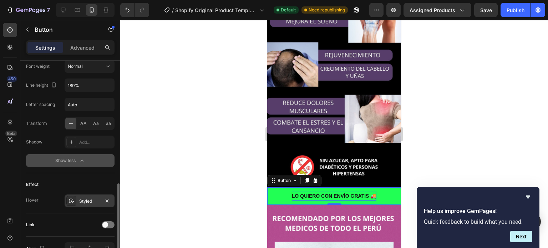
click at [88, 199] on div "Styled" at bounding box center [89, 201] width 21 height 6
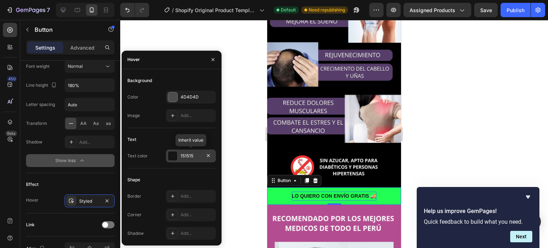
click at [191, 158] on div "151515" at bounding box center [190, 156] width 21 height 6
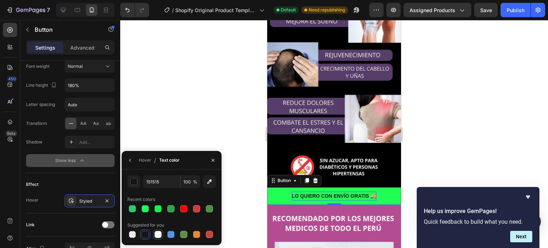
click at [157, 238] on div at bounding box center [157, 234] width 7 height 7
type input "FFFFFF"
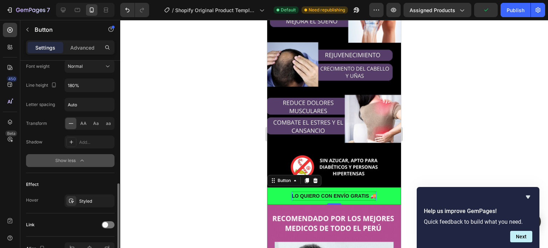
click at [70, 183] on div "Effect" at bounding box center [70, 184] width 88 height 11
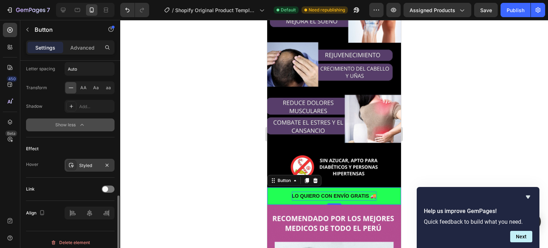
click at [90, 162] on div "Styled" at bounding box center [89, 165] width 21 height 6
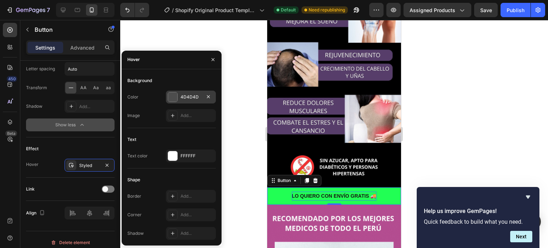
click at [198, 99] on div "4D4D4D" at bounding box center [190, 97] width 21 height 6
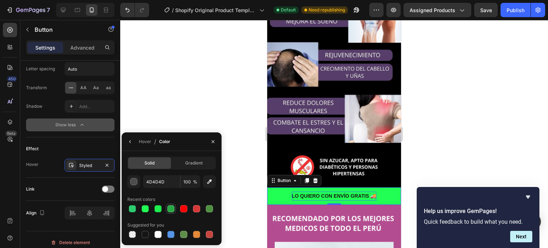
click at [172, 209] on div at bounding box center [170, 208] width 7 height 7
type input "28A745"
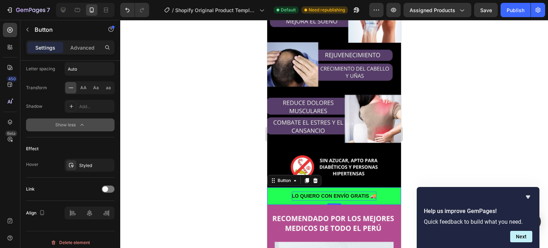
click at [254, 124] on div at bounding box center [334, 134] width 428 height 228
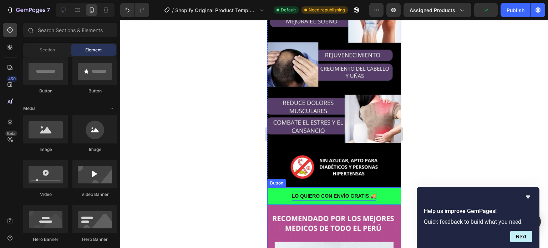
click at [317, 193] on strong "LO QUIERO CON ENVÍO GRATIS 🚚" at bounding box center [334, 196] width 85 height 6
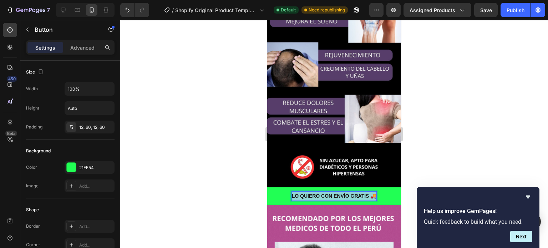
click at [317, 193] on strong "LO QUIERO CON ENVÍO GRATIS 🚚" at bounding box center [334, 196] width 85 height 6
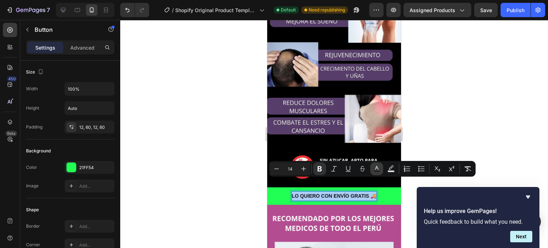
click at [378, 169] on icon "Editor contextual toolbar" at bounding box center [376, 168] width 7 height 7
type input "151515"
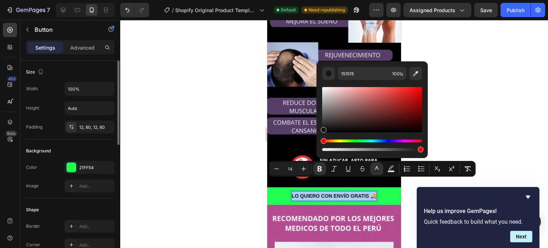
scroll to position [0, 0]
click at [82, 46] on p "Advanced" at bounding box center [82, 47] width 24 height 7
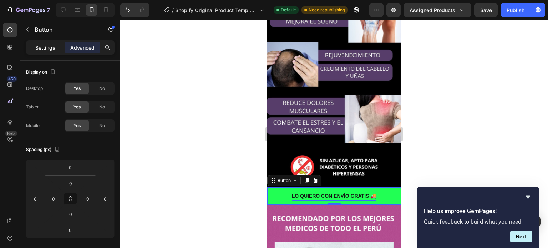
click at [42, 47] on p "Settings" at bounding box center [45, 47] width 20 height 7
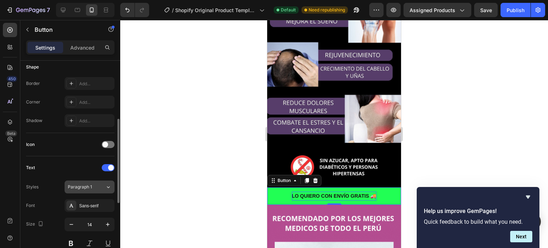
scroll to position [178, 0]
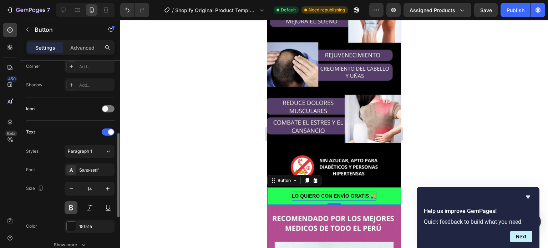
click at [74, 209] on button at bounding box center [71, 207] width 13 height 13
click at [86, 224] on div "151515" at bounding box center [89, 226] width 21 height 6
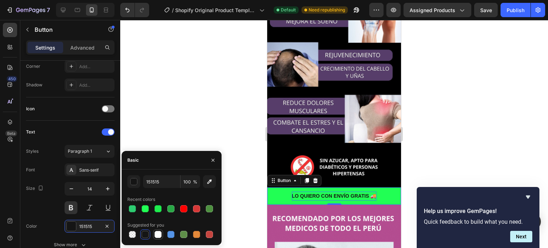
click at [157, 236] on div at bounding box center [157, 234] width 7 height 7
click at [183, 209] on div at bounding box center [183, 208] width 7 height 7
click at [159, 234] on div at bounding box center [157, 234] width 7 height 7
click at [147, 232] on div at bounding box center [145, 234] width 7 height 7
type input "151515"
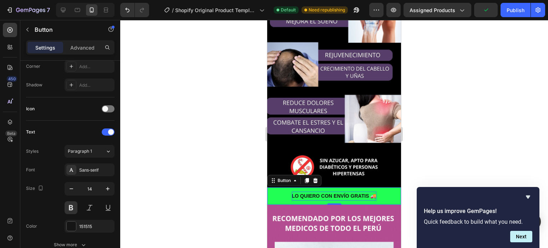
click at [165, 120] on div at bounding box center [334, 134] width 428 height 228
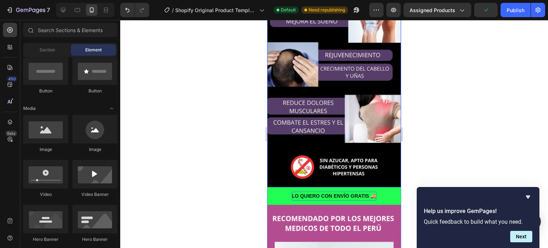
scroll to position [214, 0]
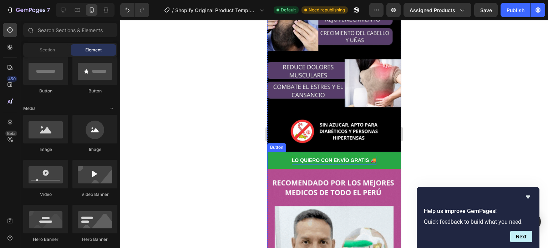
click at [274, 152] on button "LO QUIERO CON ENVÍO GRATIS 🚚" at bounding box center [334, 160] width 134 height 17
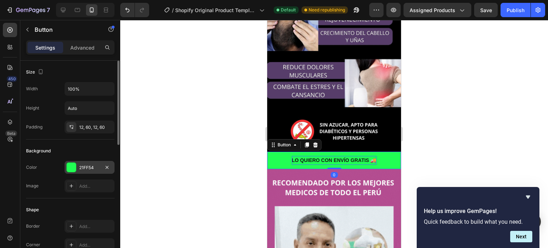
click at [86, 168] on div "21FF54" at bounding box center [89, 167] width 21 height 6
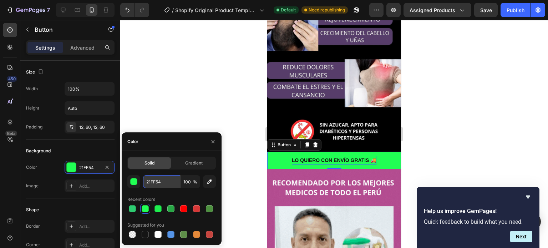
click at [160, 177] on input "21FF54" at bounding box center [161, 181] width 37 height 13
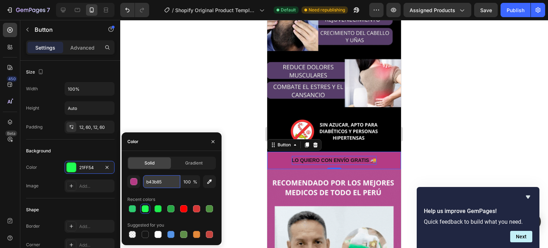
type input "21FF54"
click at [216, 99] on div at bounding box center [334, 134] width 428 height 228
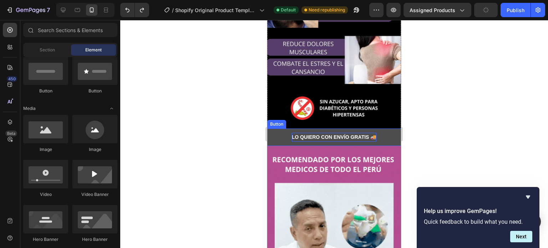
scroll to position [250, 0]
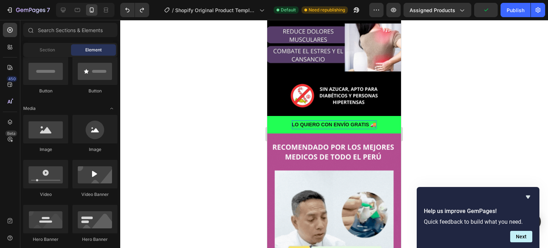
click at [245, 112] on div at bounding box center [334, 134] width 428 height 228
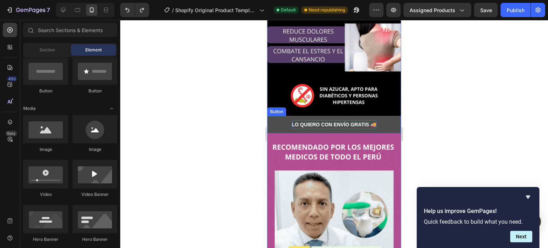
click at [274, 116] on button "LO QUIERO CON ENVÍO GRATIS 🚚" at bounding box center [334, 124] width 134 height 17
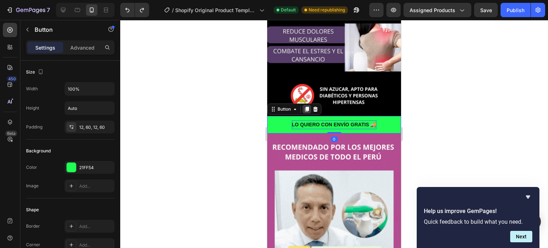
click at [305, 107] on icon at bounding box center [307, 109] width 4 height 5
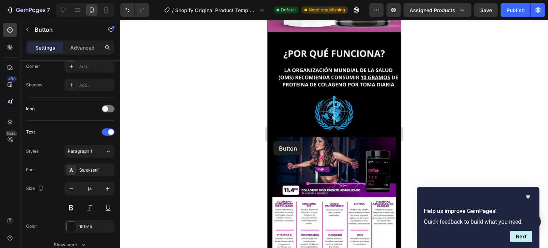
scroll to position [677, 0]
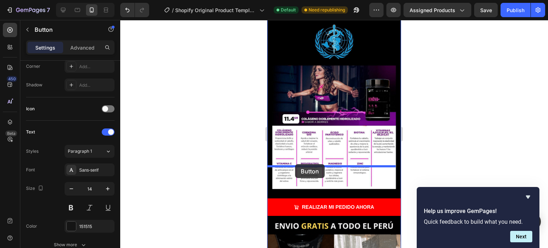
drag, startPoint x: 272, startPoint y: 116, endPoint x: 295, endPoint y: 164, distance: 53.1
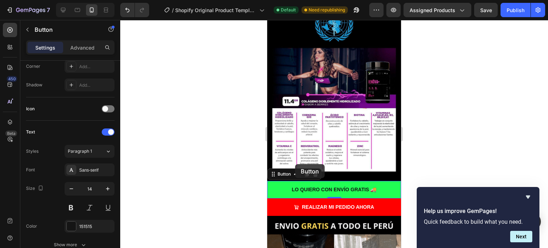
scroll to position [660, 0]
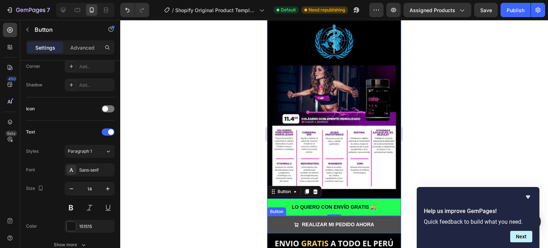
click at [389, 216] on button "REALIZAR MI PEDIDO AHORA" at bounding box center [334, 224] width 134 height 17
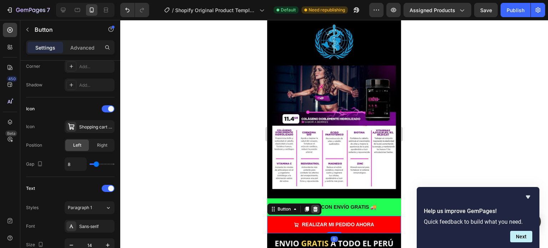
click at [317, 206] on icon at bounding box center [315, 209] width 6 height 6
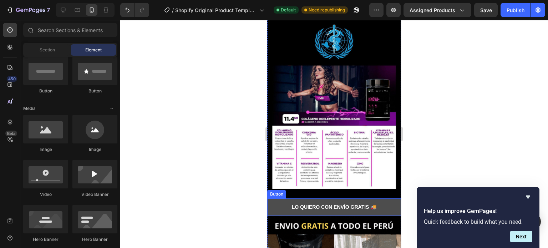
click at [279, 198] on button "LO QUIERO CON ENVÍO GRATIS 🚚" at bounding box center [334, 206] width 134 height 17
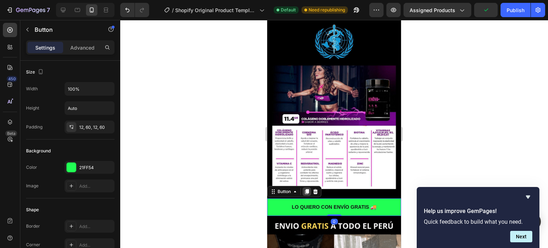
click at [307, 189] on icon at bounding box center [307, 192] width 6 height 6
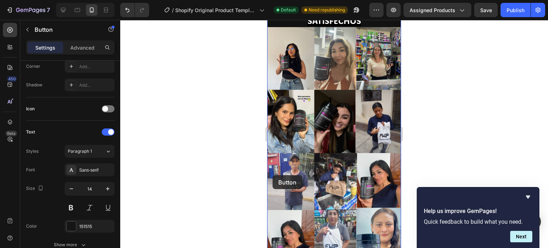
scroll to position [1159, 0]
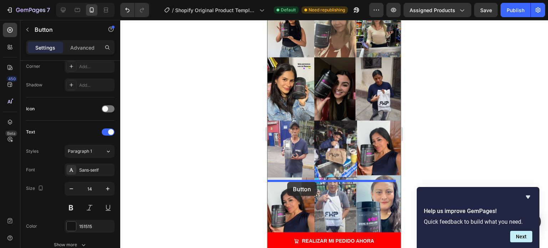
drag, startPoint x: 272, startPoint y: 175, endPoint x: 287, endPoint y: 182, distance: 16.9
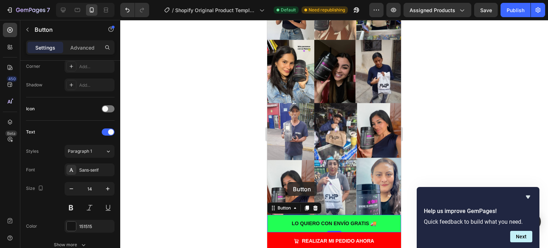
scroll to position [1142, 0]
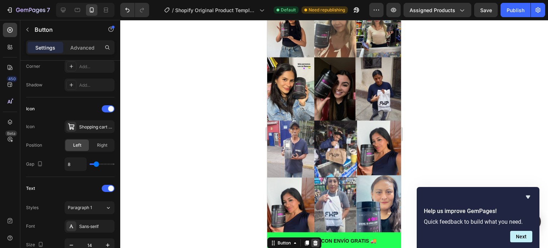
click at [315, 240] on icon at bounding box center [315, 243] width 6 height 6
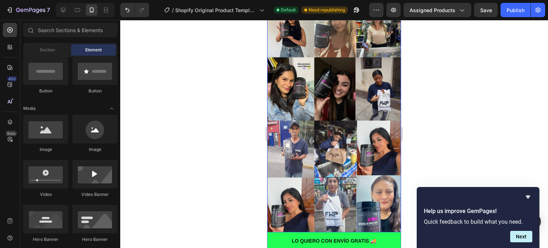
scroll to position [1177, 0]
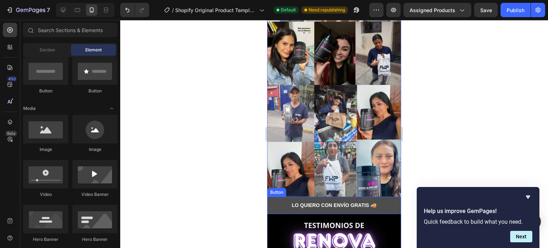
click at [283, 196] on button "LO QUIERO CON ENVÍO GRATIS 🚚" at bounding box center [334, 204] width 134 height 17
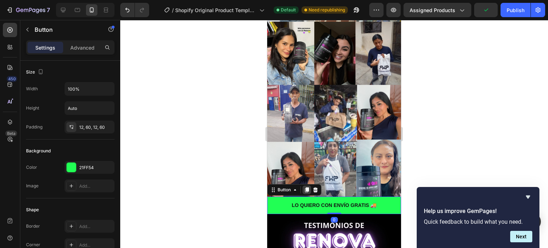
click at [308, 187] on icon at bounding box center [307, 189] width 4 height 5
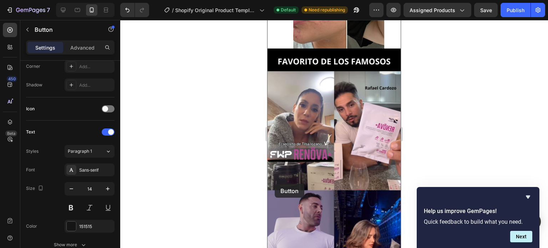
scroll to position [1748, 0]
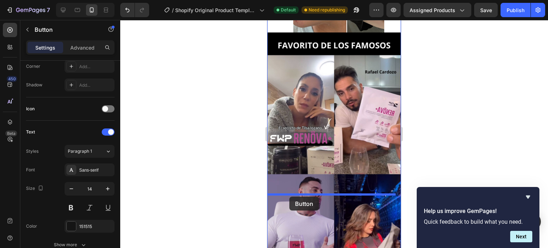
drag, startPoint x: 275, startPoint y: 158, endPoint x: 289, endPoint y: 196, distance: 40.7
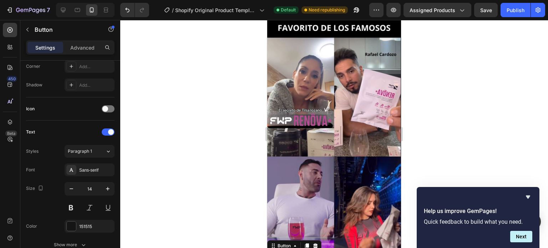
scroll to position [1730, 0]
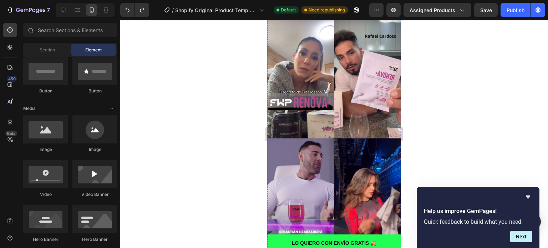
scroll to position [1181, 0]
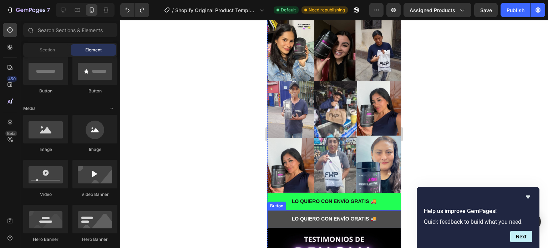
click at [278, 210] on button "LO QUIERO CON ENVÍO GRATIS 🚚" at bounding box center [334, 218] width 134 height 17
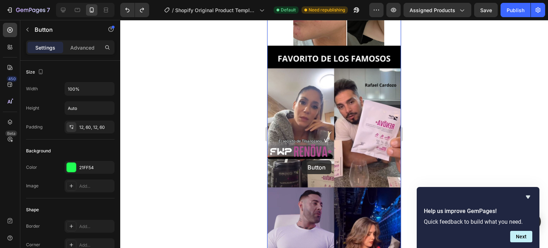
scroll to position [1752, 0]
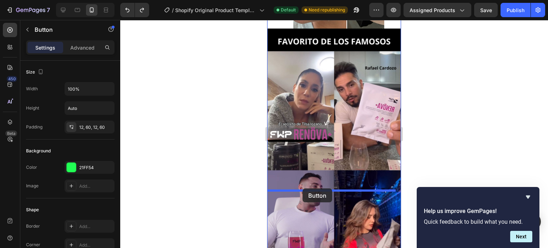
drag, startPoint x: 274, startPoint y: 154, endPoint x: 302, endPoint y: 188, distance: 44.8
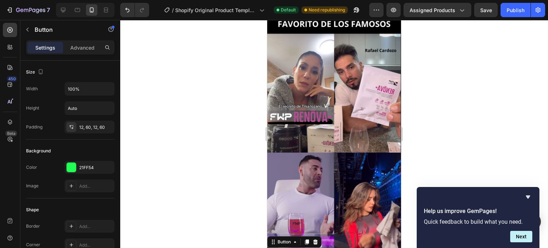
scroll to position [1734, 0]
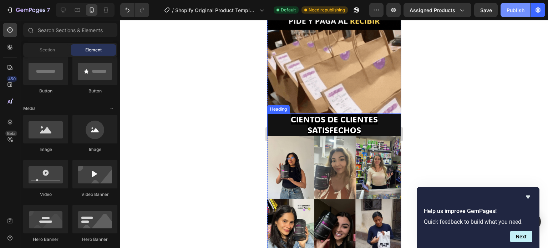
scroll to position [986, 0]
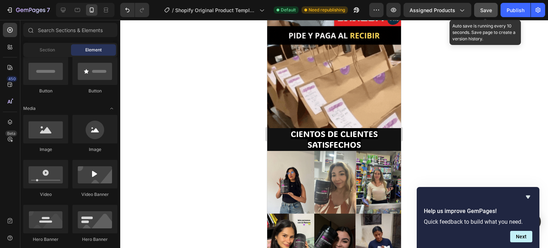
click at [491, 11] on span "Save" at bounding box center [486, 10] width 12 height 6
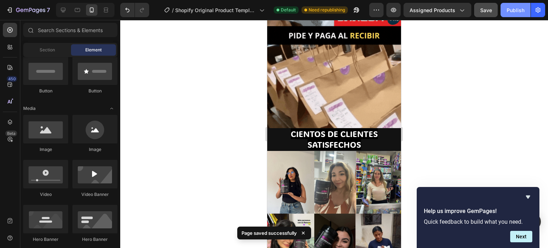
click at [514, 9] on div "Publish" at bounding box center [515, 9] width 18 height 7
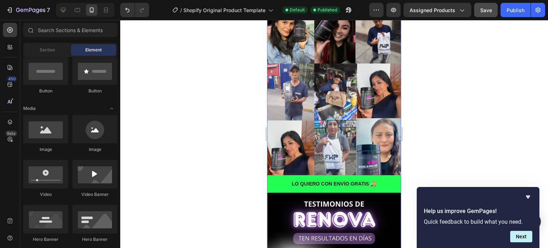
scroll to position [1199, 0]
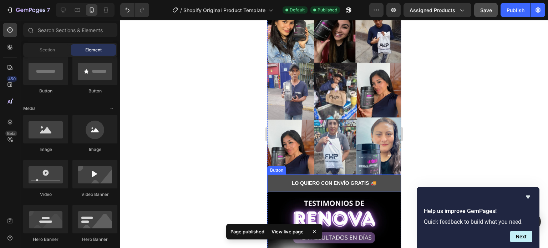
click at [280, 174] on button "LO QUIERO CON ENVÍO GRATIS 🚚" at bounding box center [334, 182] width 134 height 17
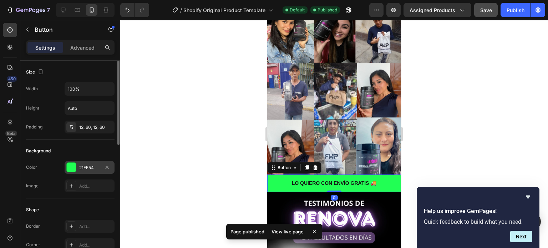
click at [89, 168] on div "21FF54" at bounding box center [89, 167] width 21 height 6
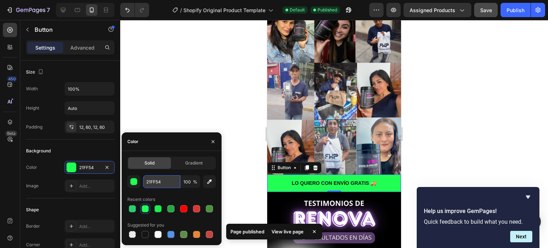
click at [161, 183] on input "21FF54" at bounding box center [161, 181] width 37 height 13
click at [183, 95] on div at bounding box center [334, 134] width 428 height 228
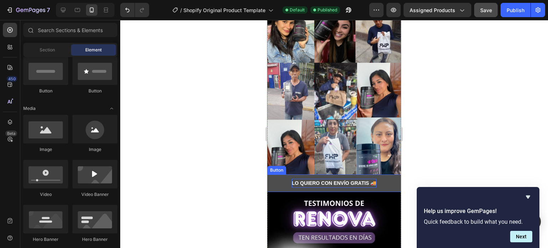
click at [339, 180] on strong "LO QUIERO CON ENVÍO GRATIS 🚚" at bounding box center [334, 183] width 85 height 6
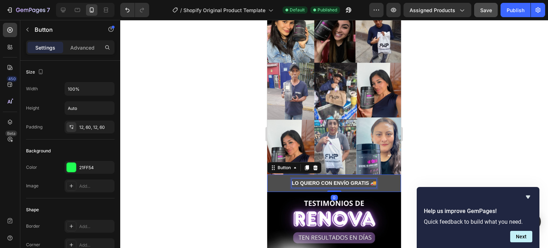
click at [339, 180] on strong "LO QUIERO CON ENVÍO GRATIS 🚚" at bounding box center [334, 183] width 85 height 6
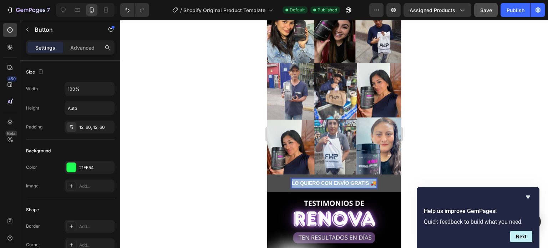
click at [339, 180] on strong "LO QUIERO CON ENVÍO GRATIS 🚚" at bounding box center [334, 183] width 85 height 6
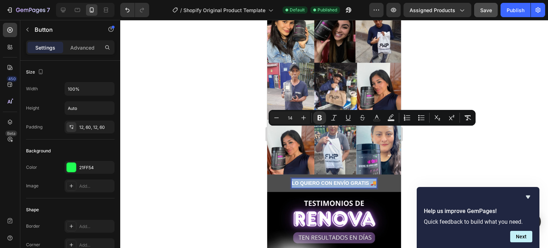
copy strong "LO QUIERO CON ENVÍO GRATIS 🚚"
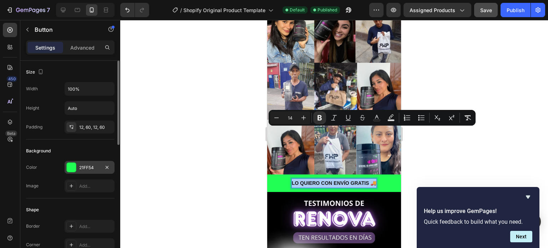
click at [91, 167] on div "21FF54" at bounding box center [89, 167] width 21 height 6
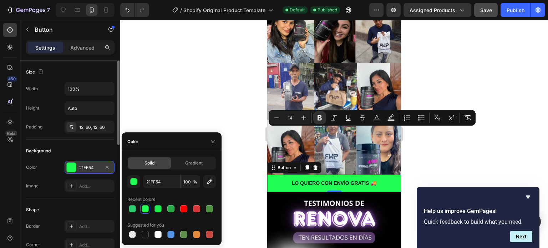
click at [91, 167] on div "21FF54" at bounding box center [89, 167] width 21 height 6
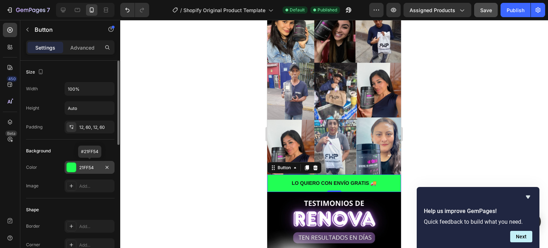
click at [91, 167] on div "21FF54" at bounding box center [89, 167] width 21 height 6
click at [220, 91] on div at bounding box center [334, 134] width 428 height 228
